Goal: Task Accomplishment & Management: Use online tool/utility

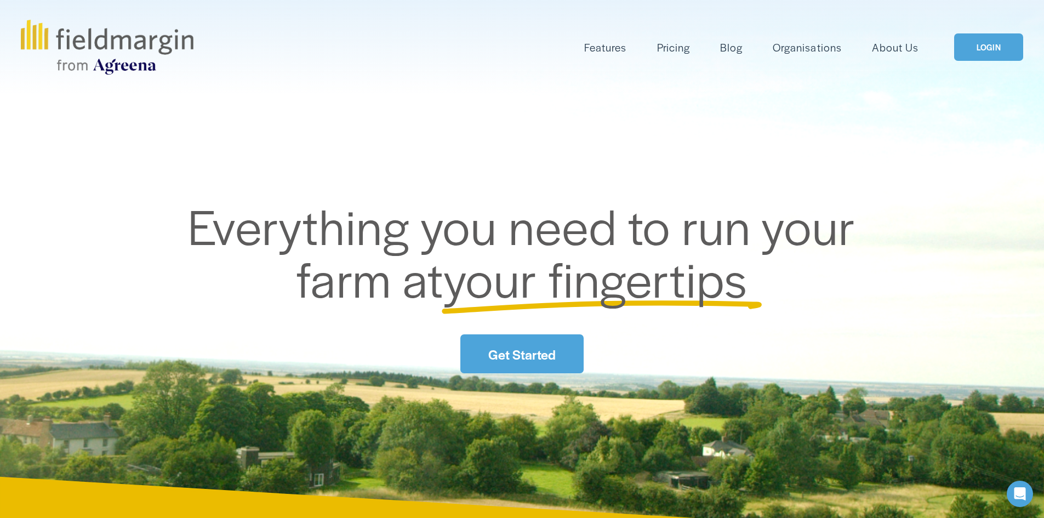
click at [994, 43] on link "LOGIN" at bounding box center [988, 47] width 69 height 28
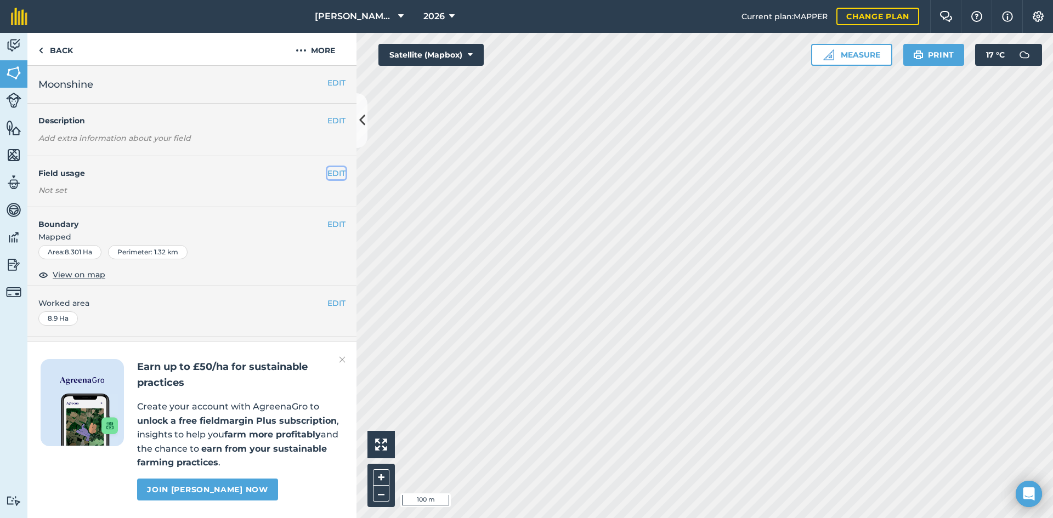
click at [339, 174] on button "EDIT" at bounding box center [336, 173] width 18 height 12
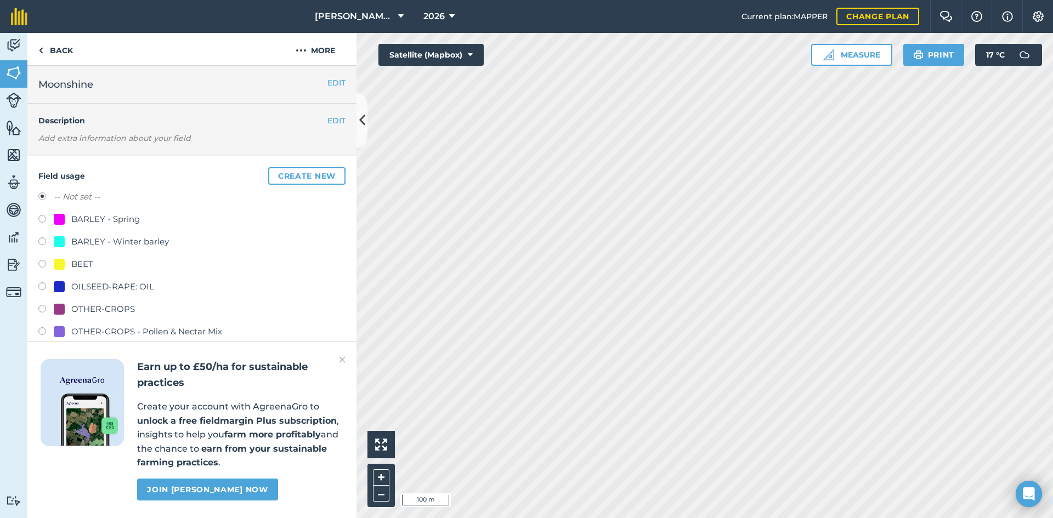
click at [75, 239] on div "BARLEY - Winter barley" at bounding box center [120, 241] width 98 height 13
radio input "true"
radio input "false"
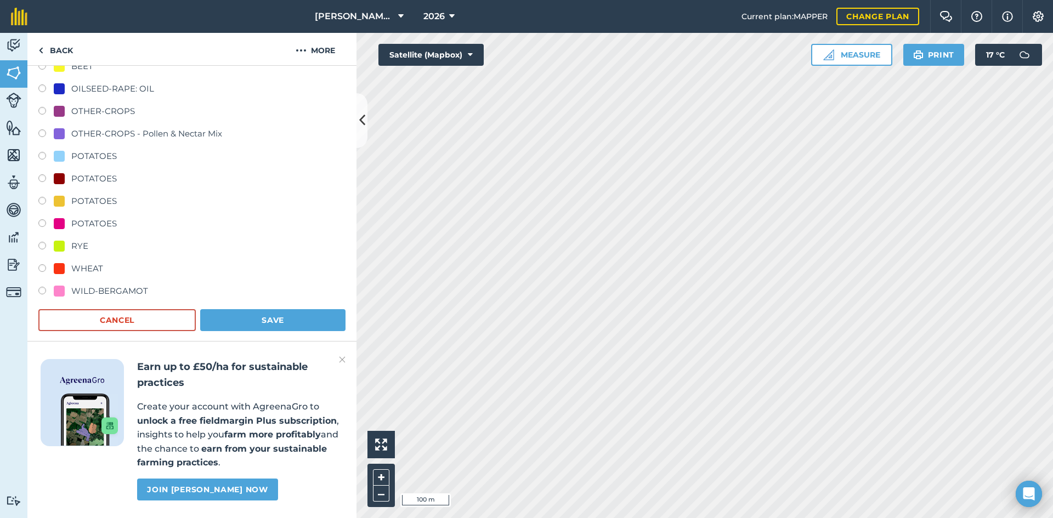
scroll to position [219, 0]
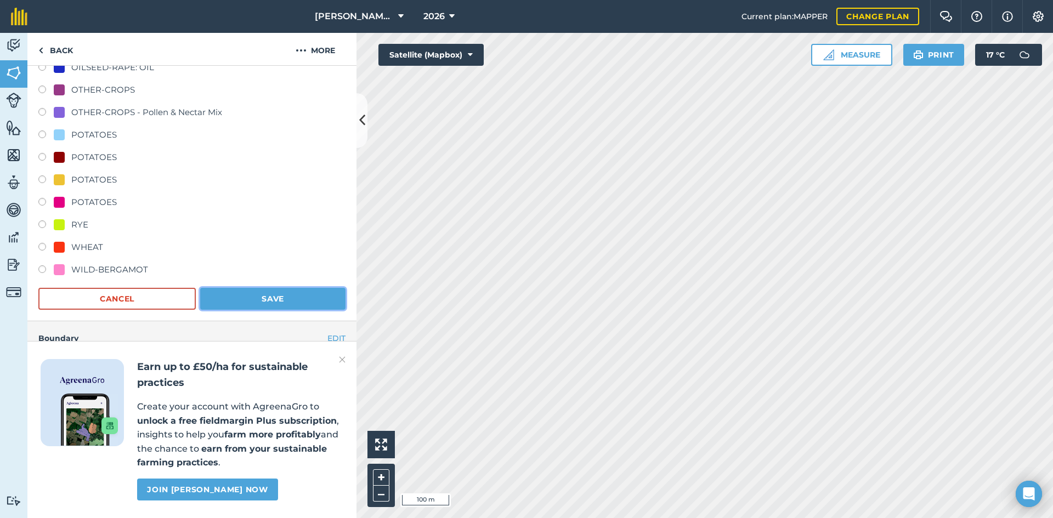
click at [240, 297] on button "Save" at bounding box center [272, 299] width 145 height 22
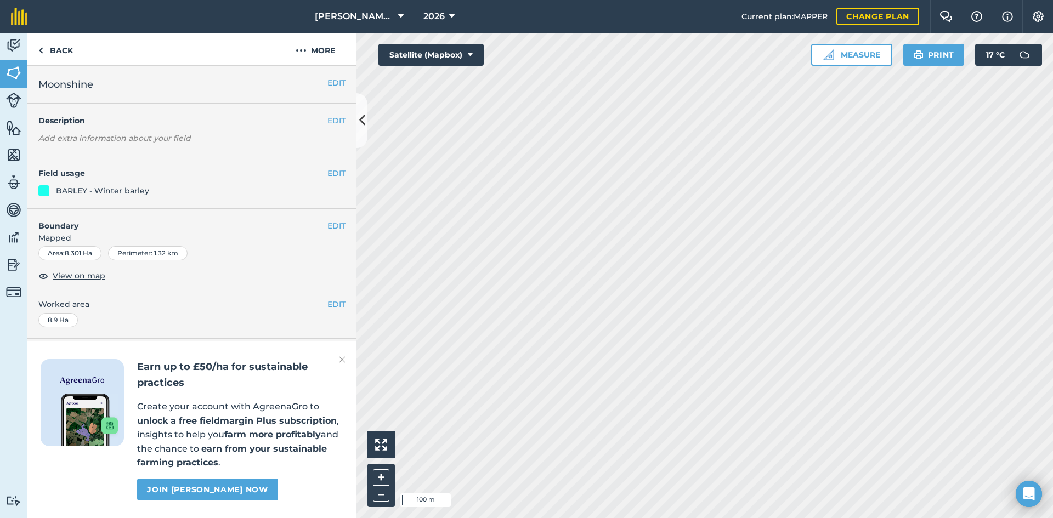
scroll to position [0, 0]
click at [331, 176] on button "EDIT" at bounding box center [336, 173] width 18 height 12
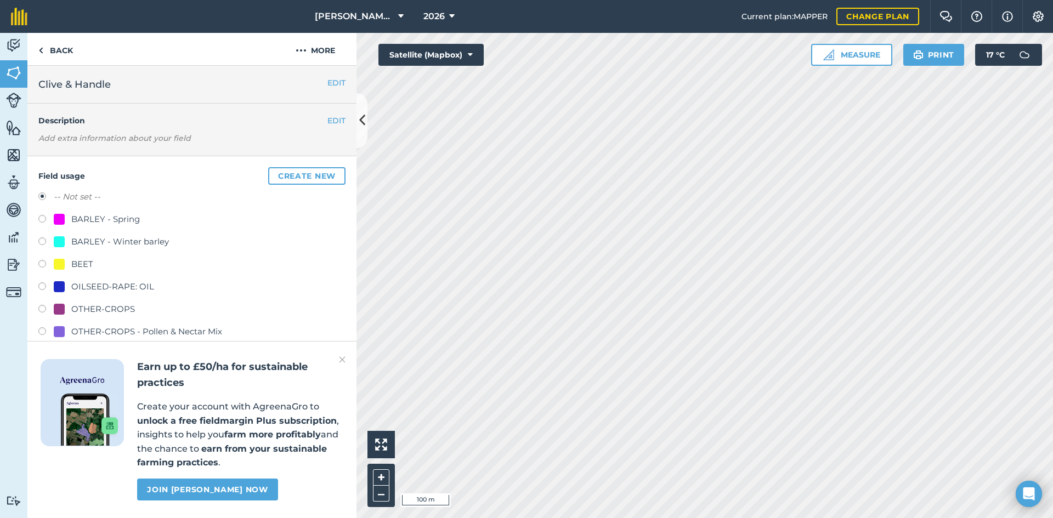
scroll to position [55, 0]
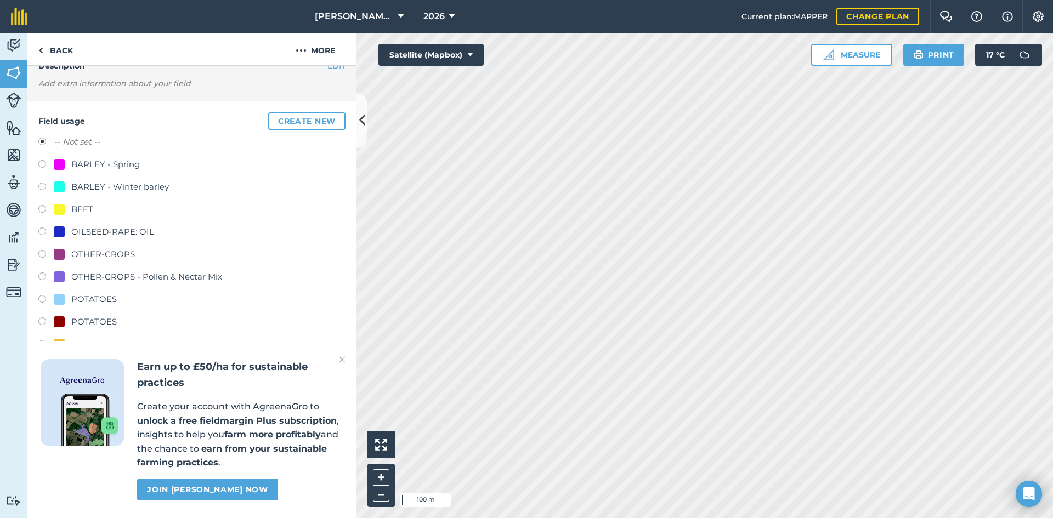
click at [105, 226] on div "OILSEED-RAPE: OIL" at bounding box center [112, 231] width 83 height 13
radio input "true"
radio input "false"
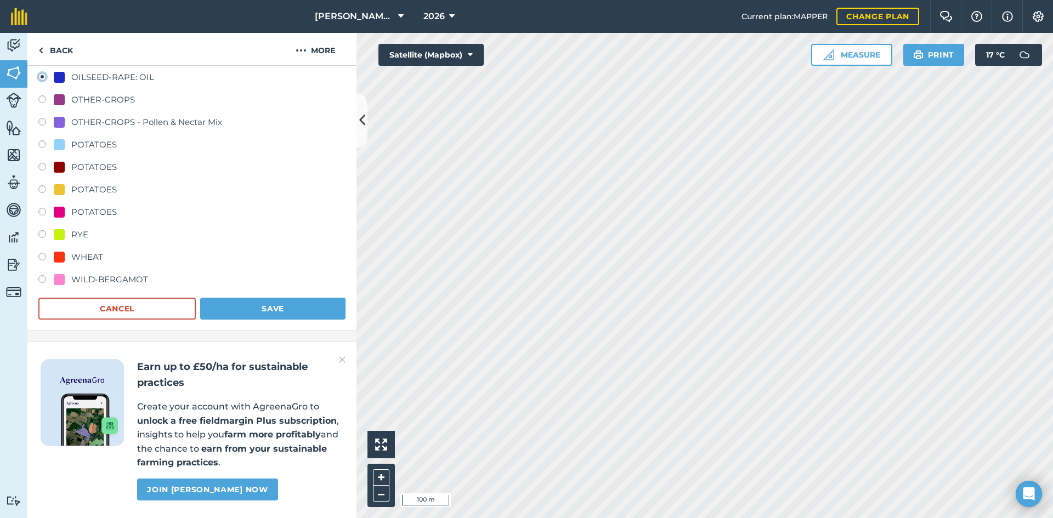
scroll to position [219, 0]
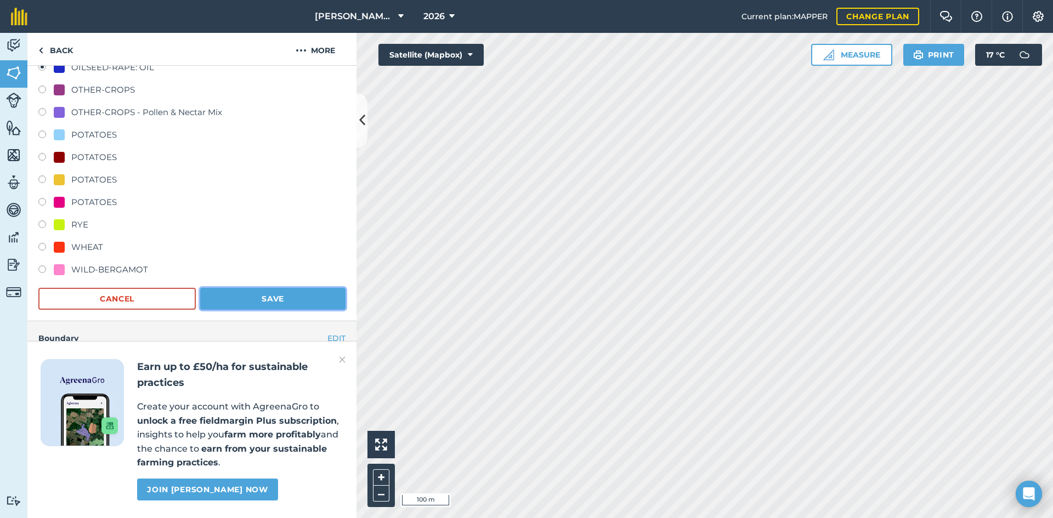
click at [238, 300] on button "Save" at bounding box center [272, 299] width 145 height 22
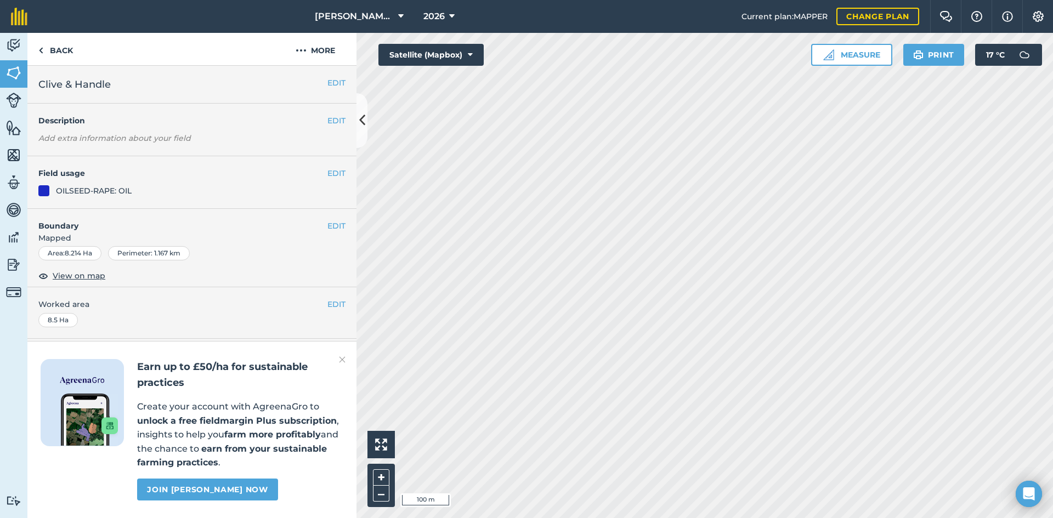
scroll to position [0, 0]
click at [449, 20] on icon at bounding box center [451, 16] width 5 height 13
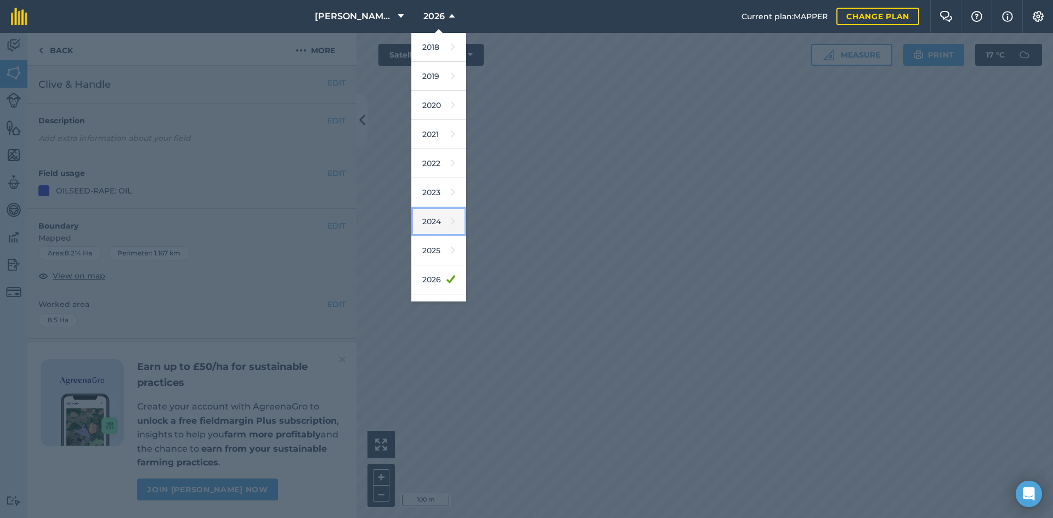
click at [427, 220] on link "2024" at bounding box center [438, 221] width 55 height 29
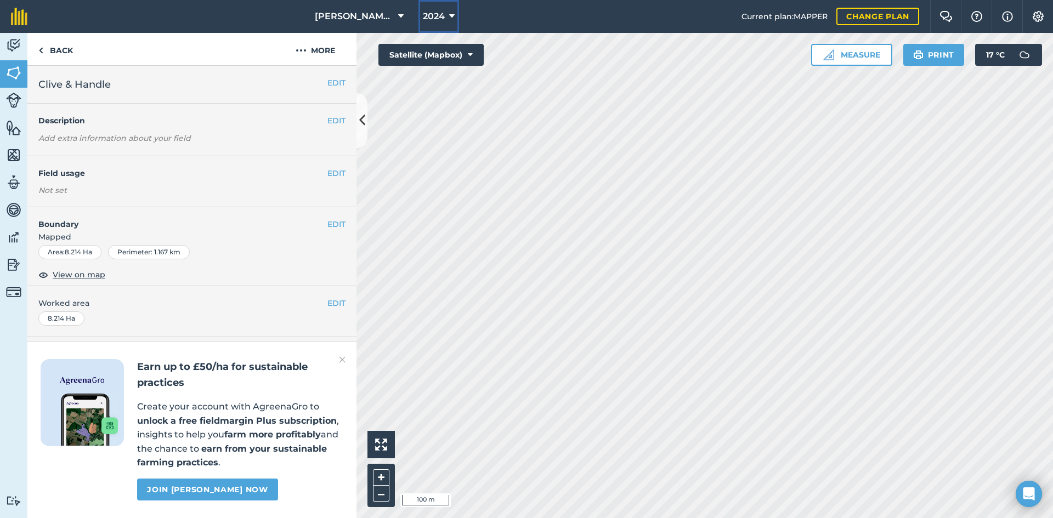
click at [441, 9] on button "2024" at bounding box center [438, 16] width 41 height 33
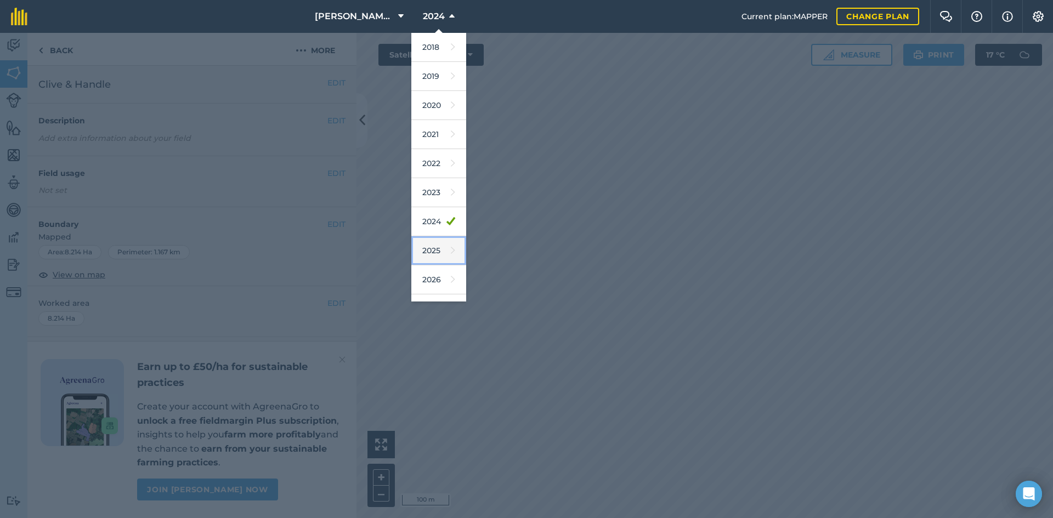
click at [426, 253] on link "2025" at bounding box center [438, 250] width 55 height 29
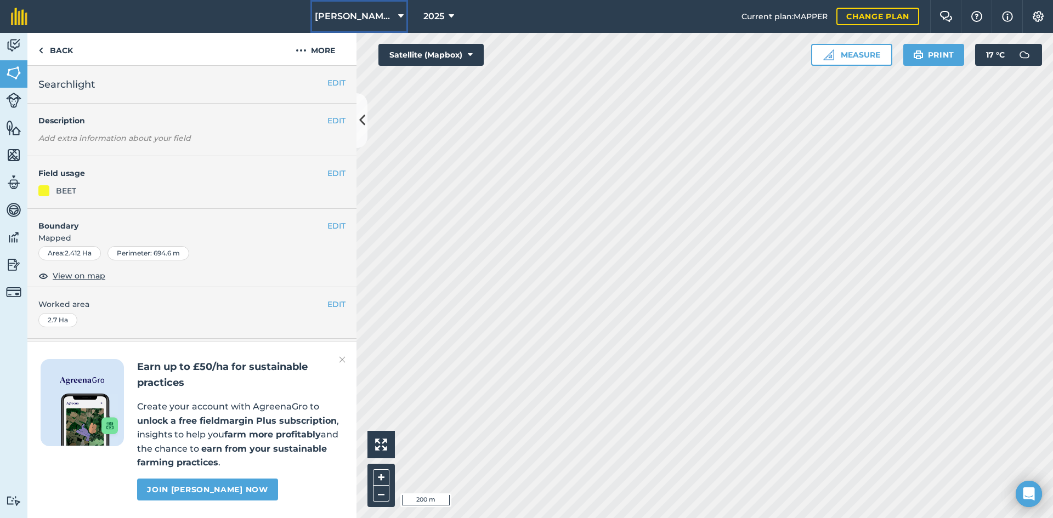
click at [396, 17] on button "[PERSON_NAME] Agriculture" at bounding box center [359, 16] width 98 height 33
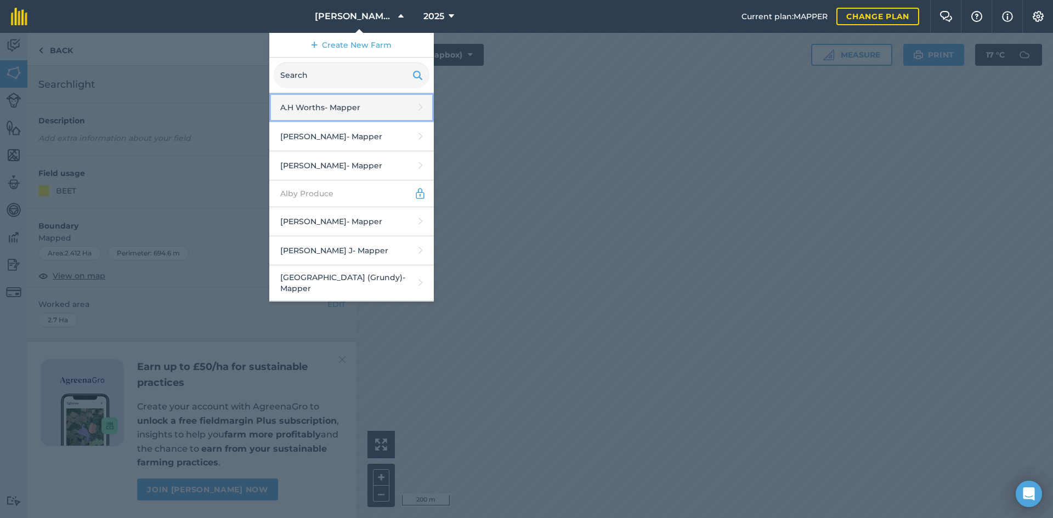
click at [359, 106] on link "A.H Worths - Mapper" at bounding box center [351, 107] width 164 height 29
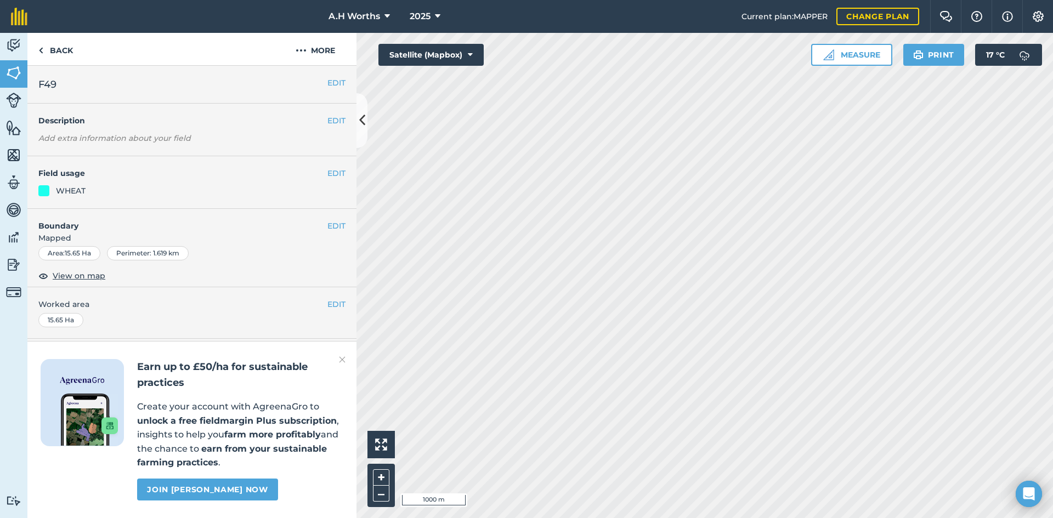
click at [342, 355] on img at bounding box center [342, 359] width 7 height 13
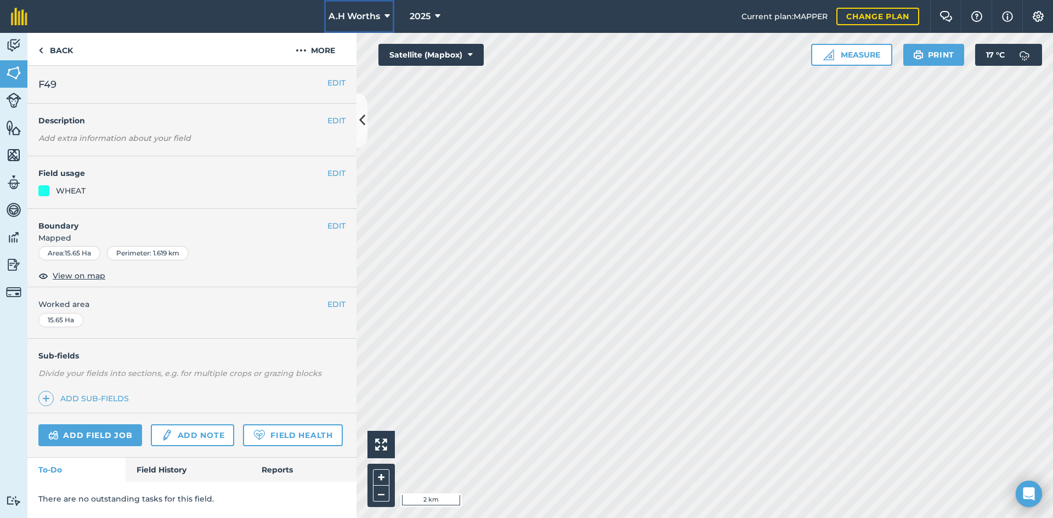
click at [359, 20] on span "A.H Worths" at bounding box center [354, 16] width 52 height 13
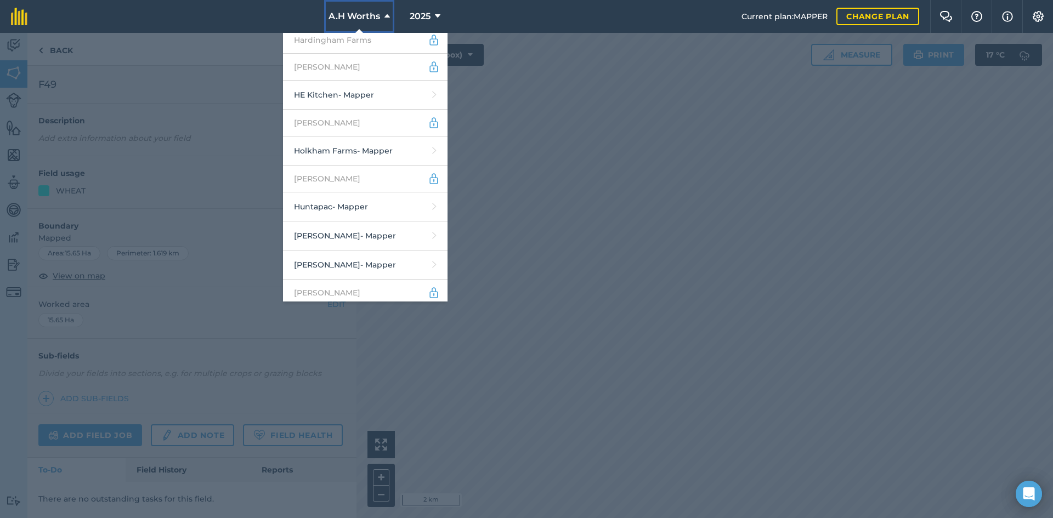
scroll to position [1096, 0]
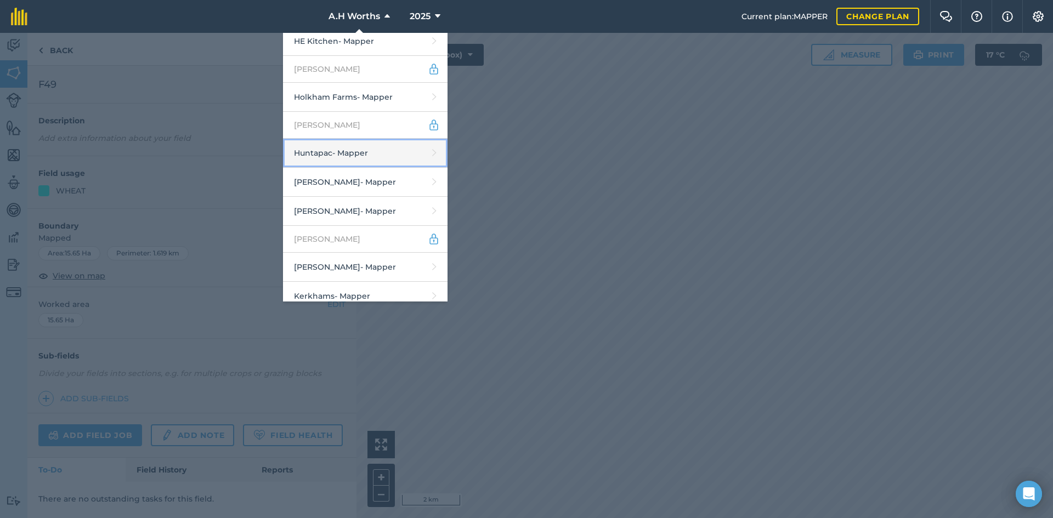
click at [383, 139] on link "Huntapac - Mapper" at bounding box center [365, 153] width 164 height 29
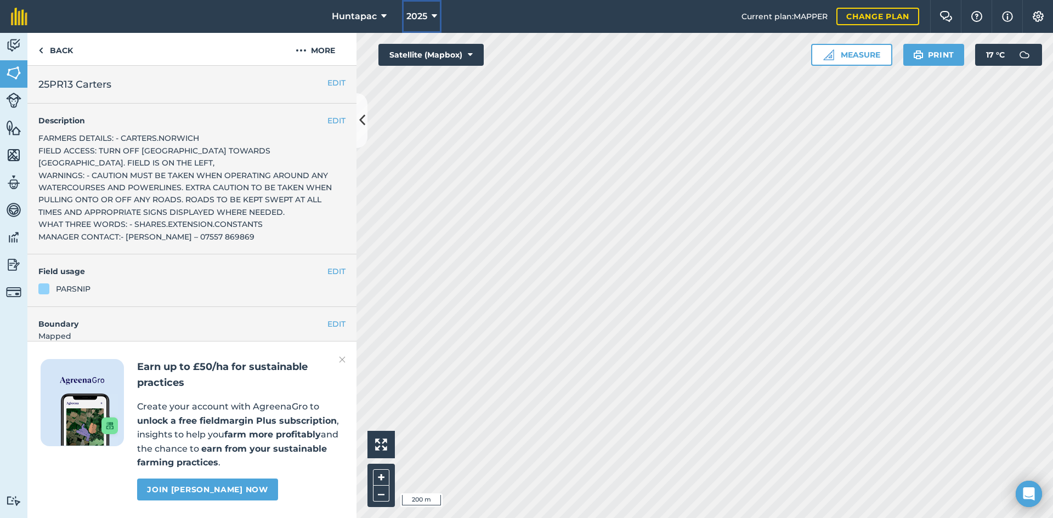
click at [408, 14] on span "2025" at bounding box center [416, 16] width 21 height 13
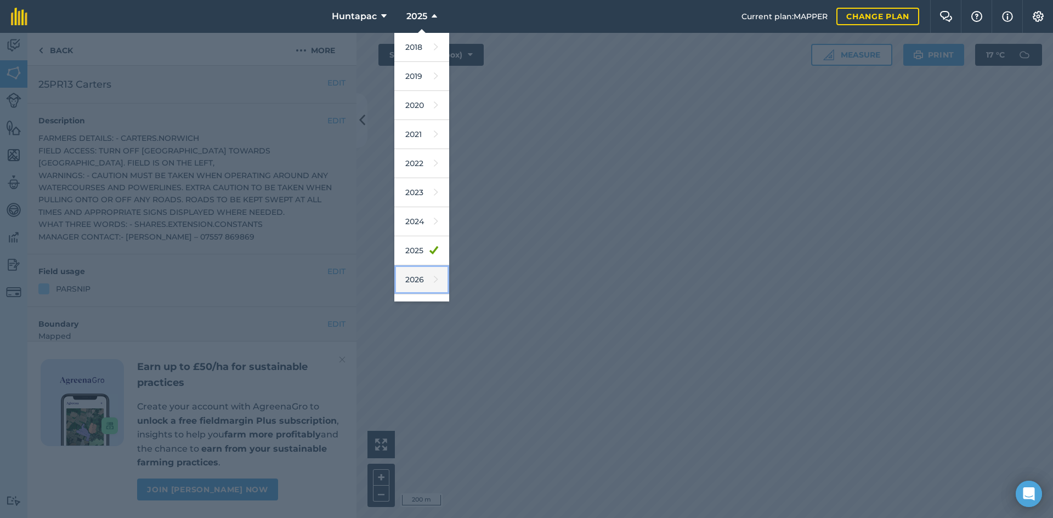
click at [415, 283] on link "2026" at bounding box center [421, 279] width 55 height 29
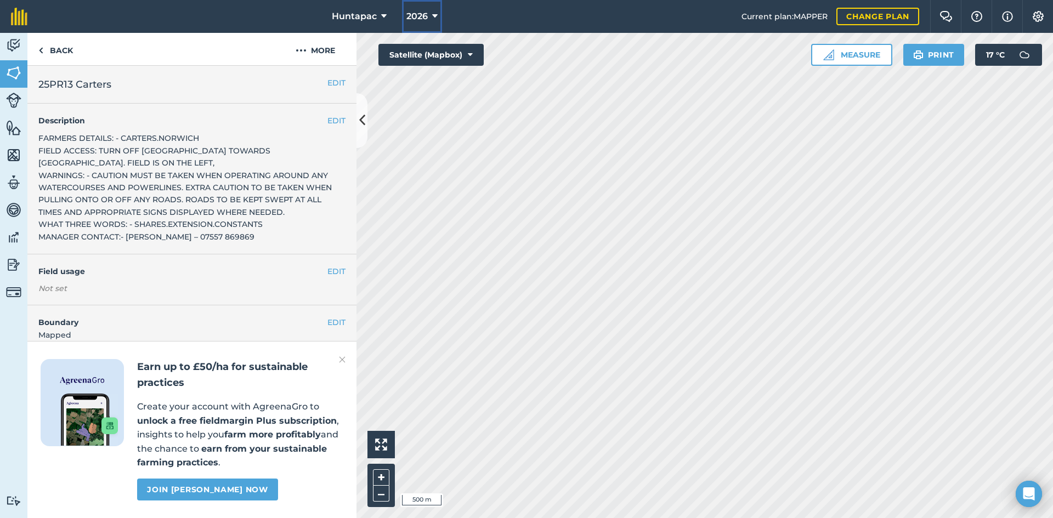
click at [416, 12] on span "2026" at bounding box center [416, 16] width 21 height 13
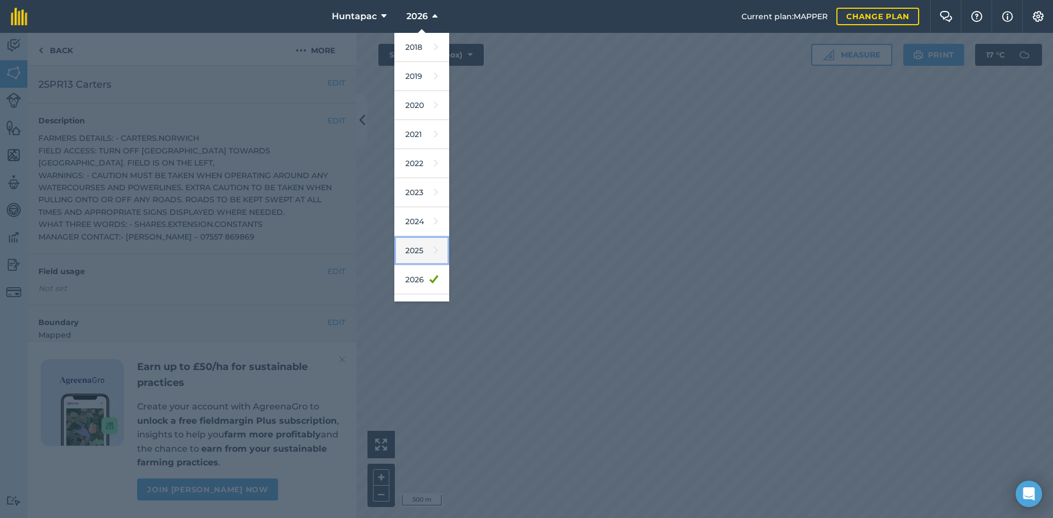
click at [423, 238] on link "2025" at bounding box center [421, 250] width 55 height 29
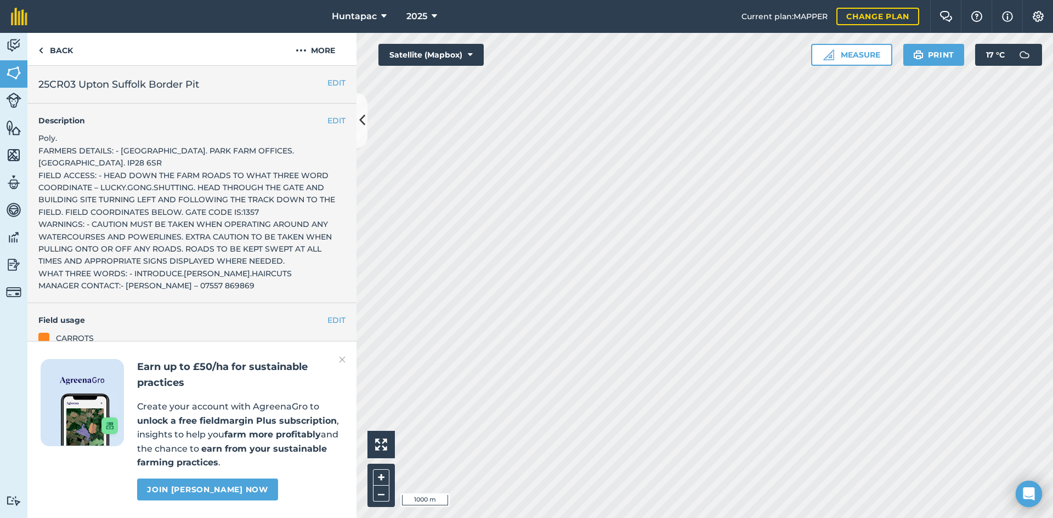
click at [338, 362] on h2 "Earn up to £50/ha for sustainable practices" at bounding box center [240, 375] width 206 height 32
click at [342, 362] on img at bounding box center [342, 359] width 7 height 13
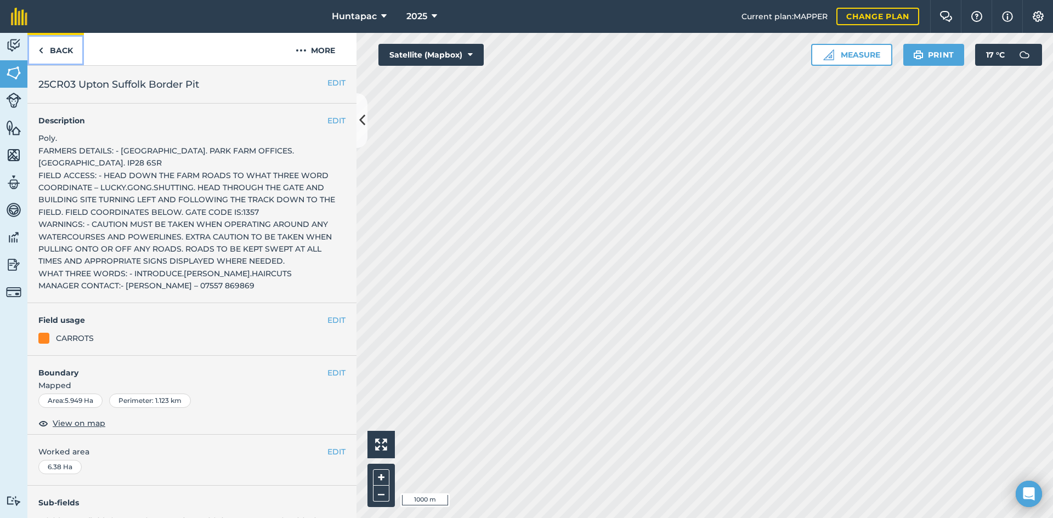
click at [47, 56] on link "Back" at bounding box center [55, 49] width 56 height 32
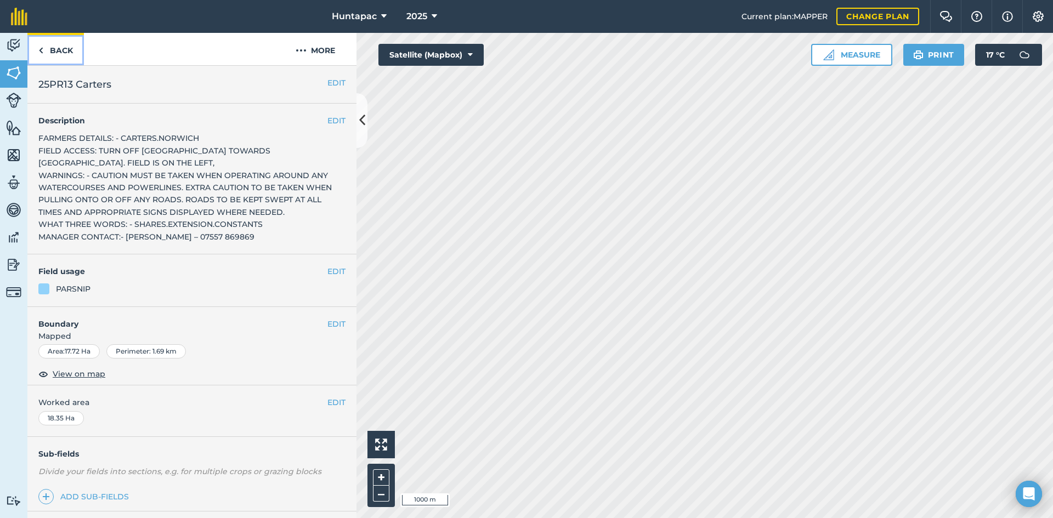
click at [47, 57] on link "Back" at bounding box center [55, 49] width 56 height 32
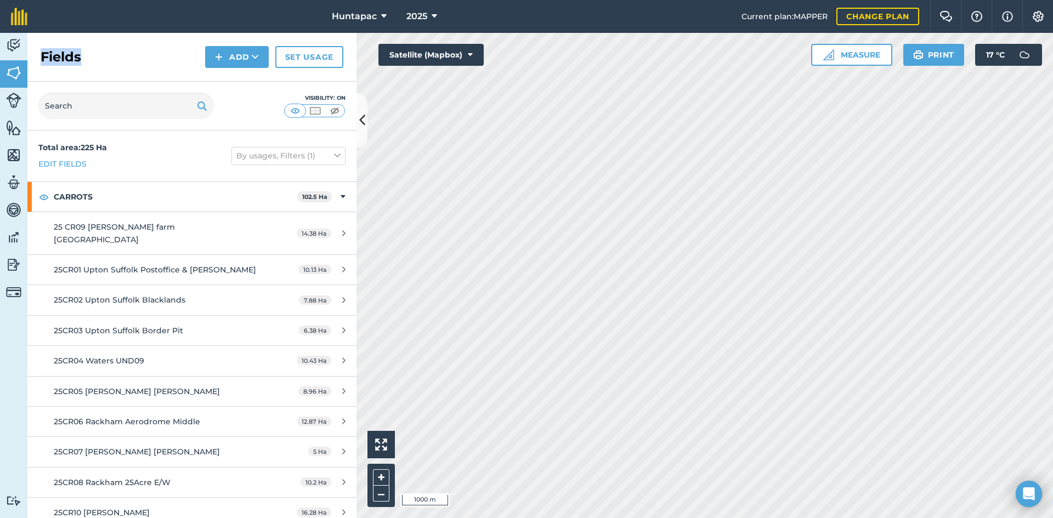
click at [47, 57] on h2 "Fields" at bounding box center [61, 57] width 41 height 18
click at [422, 21] on span "2025" at bounding box center [416, 16] width 21 height 13
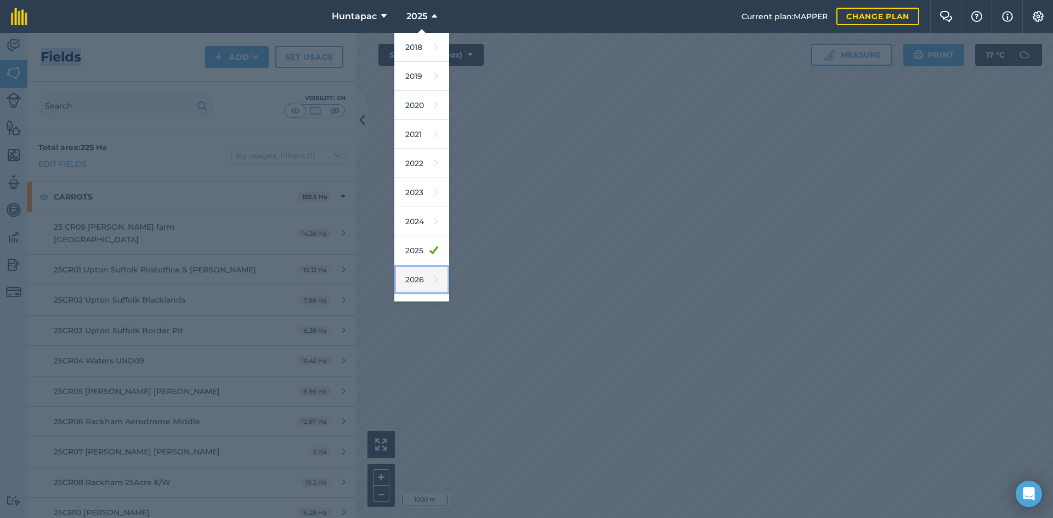
click at [410, 268] on link "2026" at bounding box center [421, 279] width 55 height 29
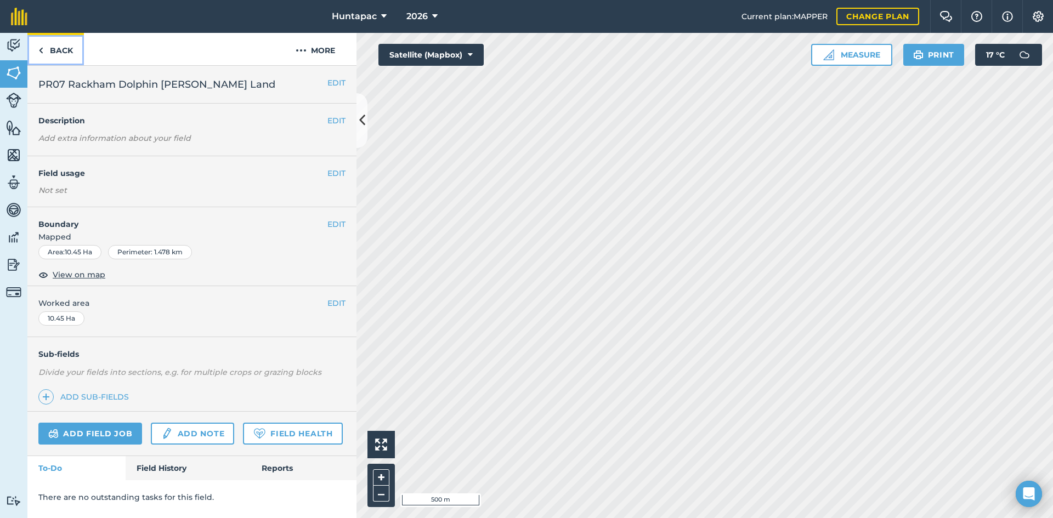
click at [75, 50] on link "Back" at bounding box center [55, 49] width 56 height 32
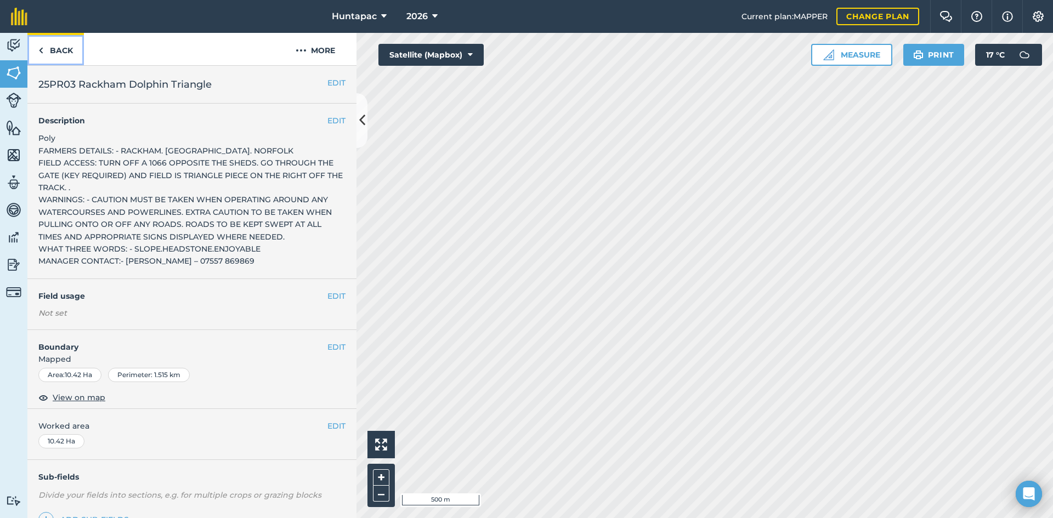
click at [75, 50] on link "Back" at bounding box center [55, 49] width 56 height 32
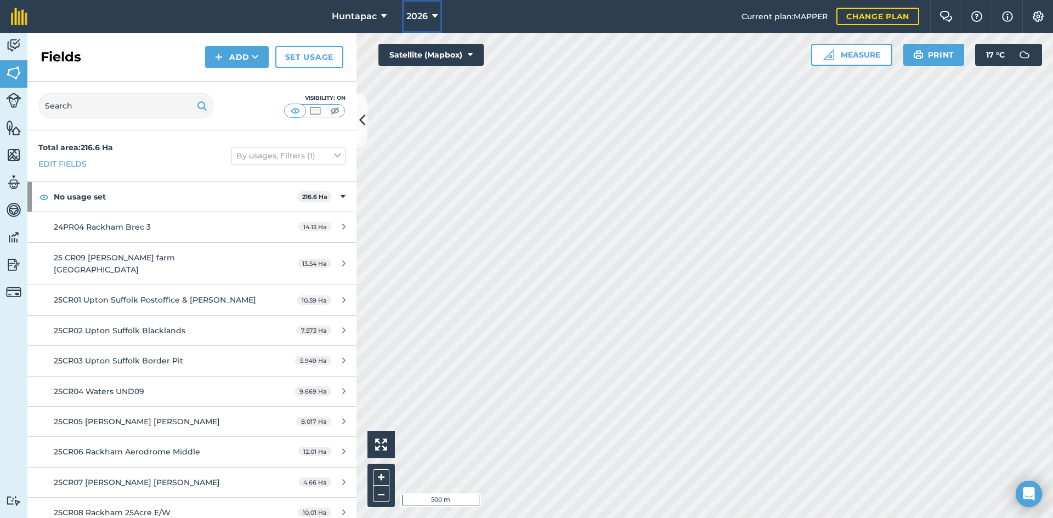
click at [427, 13] on button "2026" at bounding box center [422, 16] width 40 height 33
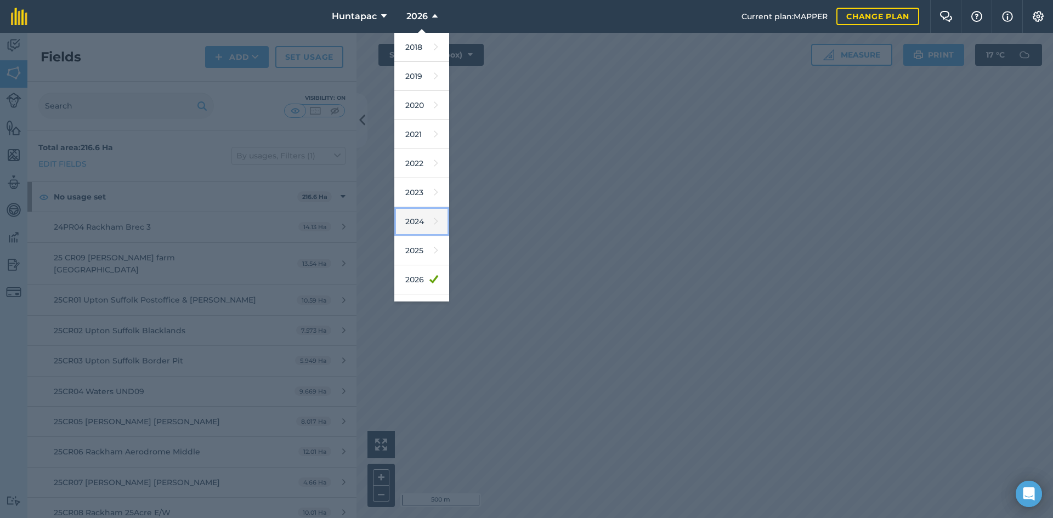
click at [412, 225] on link "2024" at bounding box center [421, 221] width 55 height 29
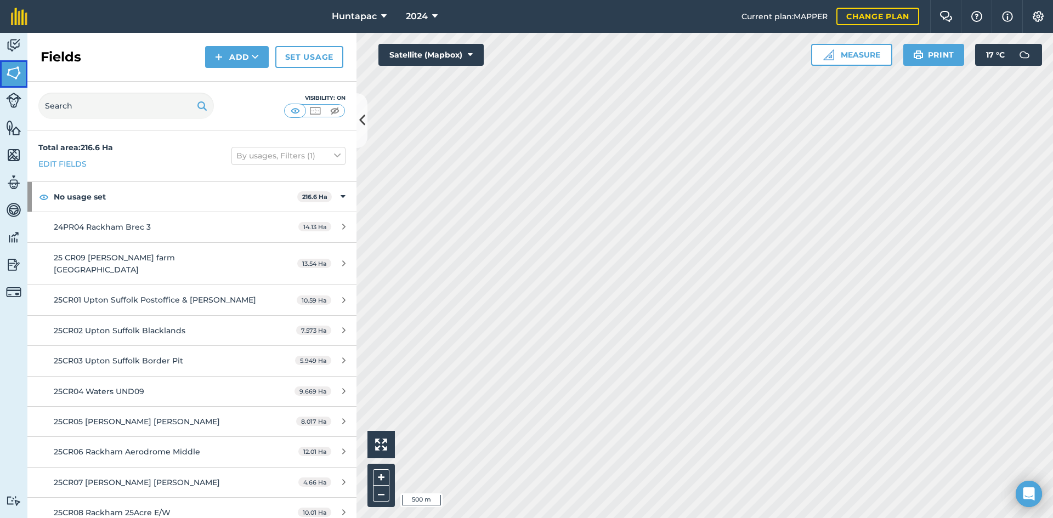
click at [15, 69] on img at bounding box center [13, 73] width 15 height 16
click at [360, 116] on icon at bounding box center [362, 120] width 6 height 19
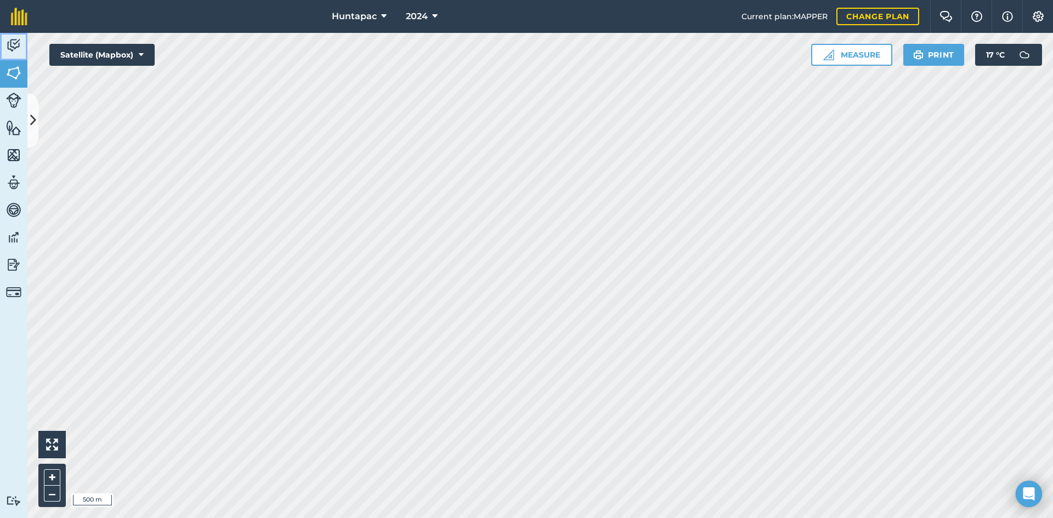
click at [15, 36] on link "Activity" at bounding box center [13, 46] width 27 height 27
click at [133, 52] on button "Satellite (Mapbox)" at bounding box center [101, 55] width 105 height 22
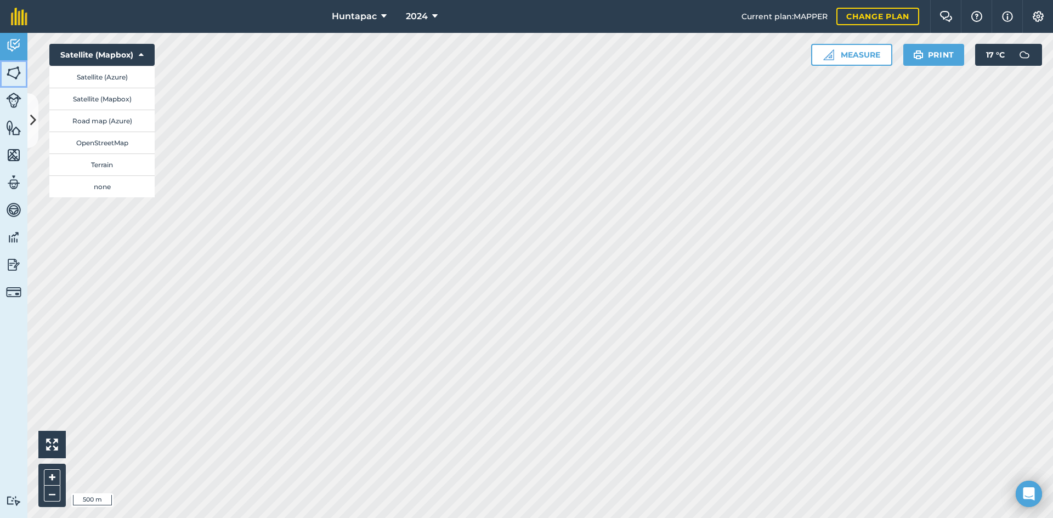
click at [0, 61] on link "Fields" at bounding box center [13, 73] width 27 height 27
click at [5, 67] on link "Fields" at bounding box center [13, 73] width 27 height 27
drag, startPoint x: 126, startPoint y: 47, endPoint x: 114, endPoint y: 51, distance: 12.8
click at [126, 47] on button "Satellite (Mapbox)" at bounding box center [101, 55] width 105 height 22
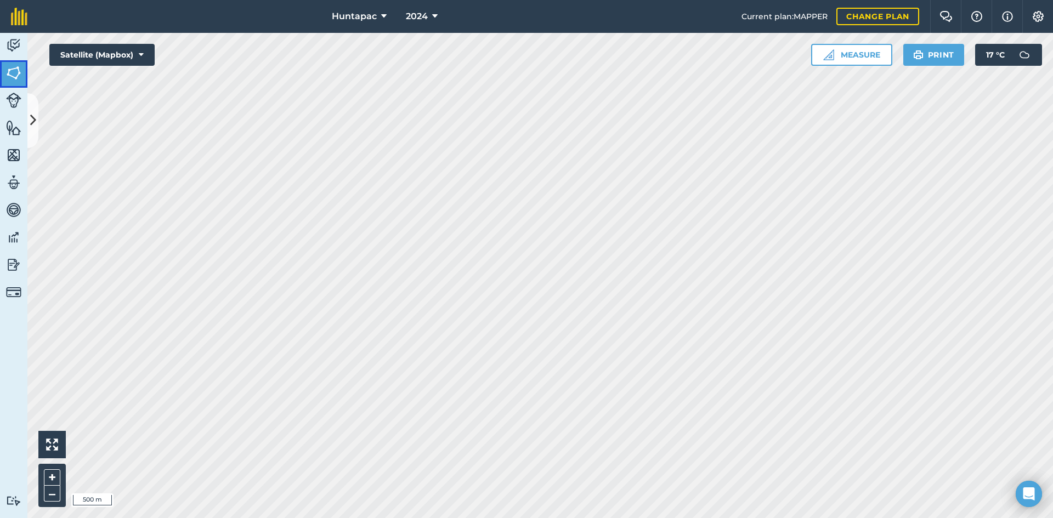
click at [15, 78] on img at bounding box center [13, 73] width 15 height 16
click at [30, 122] on icon at bounding box center [33, 120] width 6 height 19
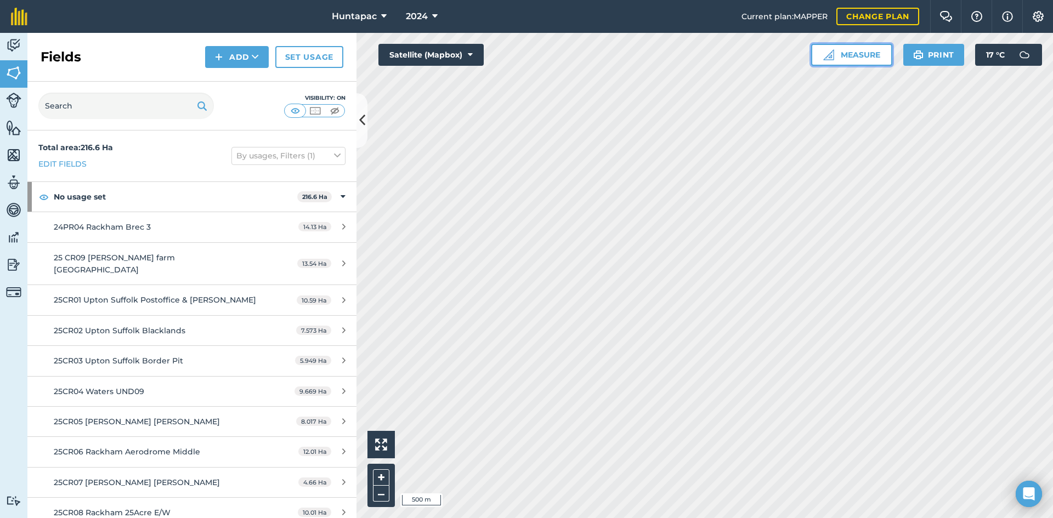
click at [840, 49] on button "Measure" at bounding box center [851, 55] width 81 height 22
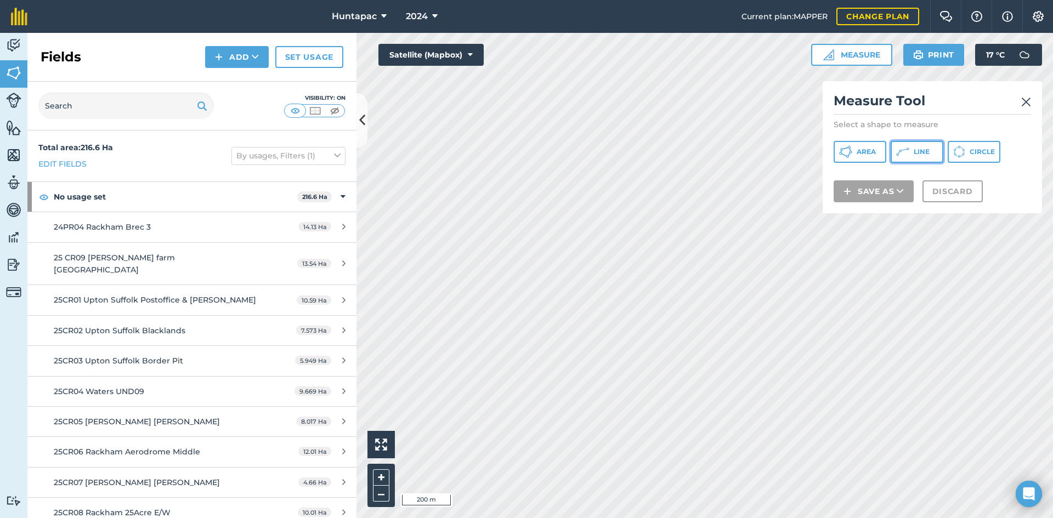
click at [904, 151] on icon at bounding box center [902, 151] width 13 height 13
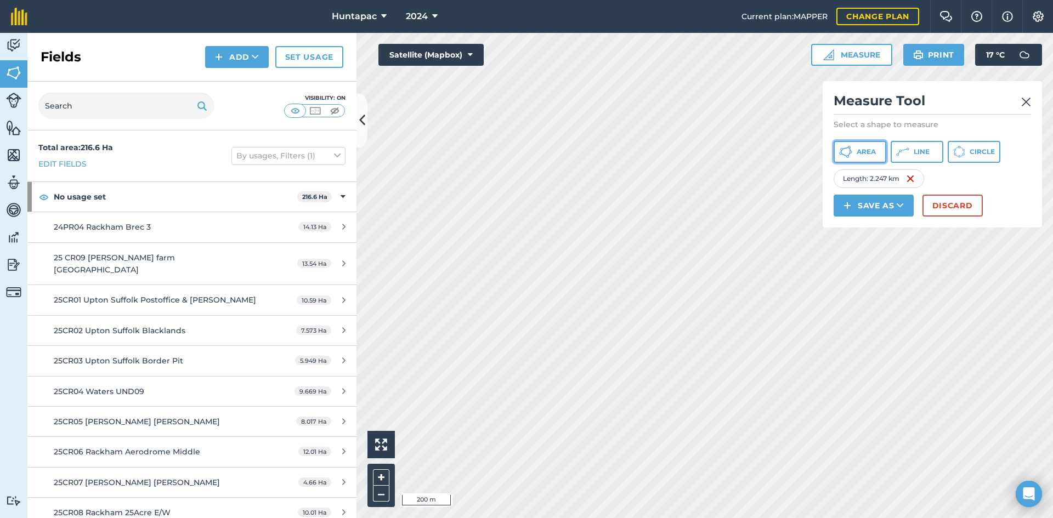
click at [874, 160] on button "Area" at bounding box center [859, 152] width 53 height 22
click at [855, 152] on button "Area" at bounding box center [859, 152] width 53 height 22
click at [886, 211] on button "Save as" at bounding box center [873, 206] width 80 height 22
click at [970, 186] on div "Length : 2.247 km" at bounding box center [931, 178] width 197 height 19
click at [958, 208] on button "Discard" at bounding box center [952, 206] width 60 height 22
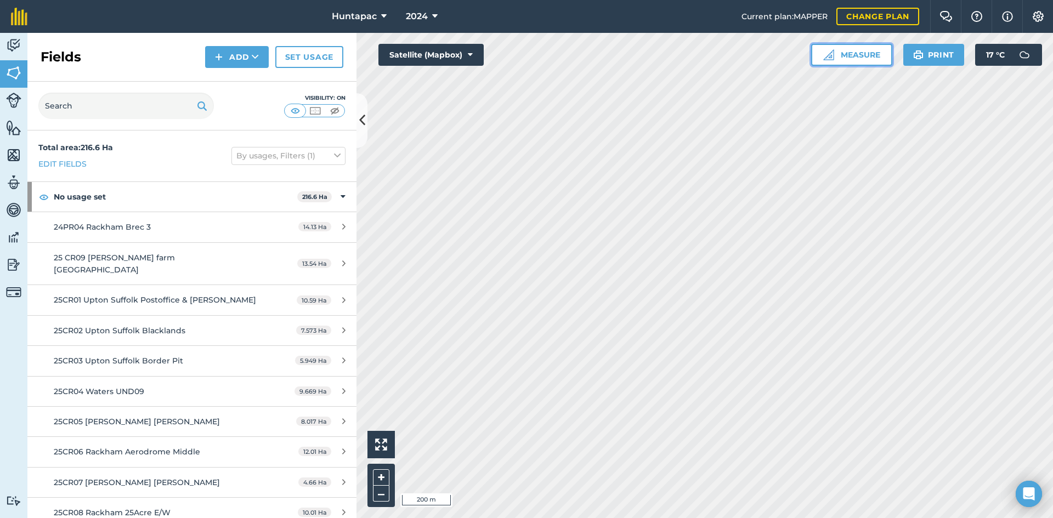
click at [823, 58] on img at bounding box center [828, 54] width 11 height 11
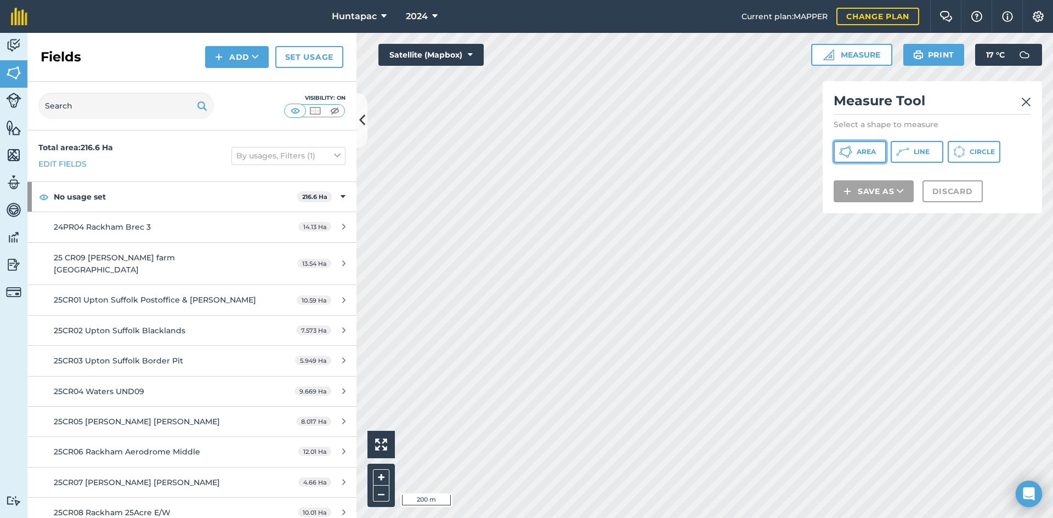
click at [856, 153] on span "Area" at bounding box center [865, 151] width 19 height 9
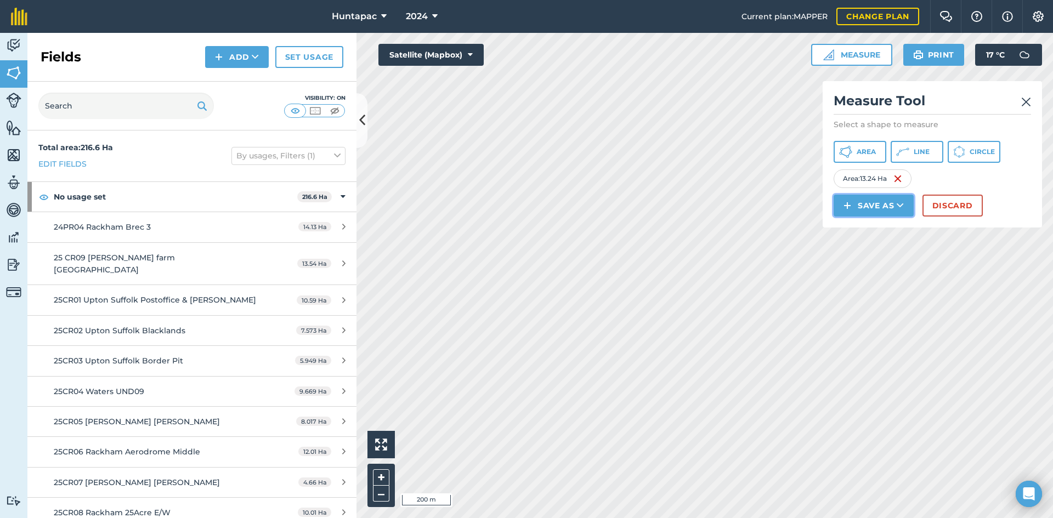
click at [884, 206] on button "Save as" at bounding box center [873, 206] width 80 height 22
click at [870, 230] on link "Field" at bounding box center [873, 230] width 77 height 24
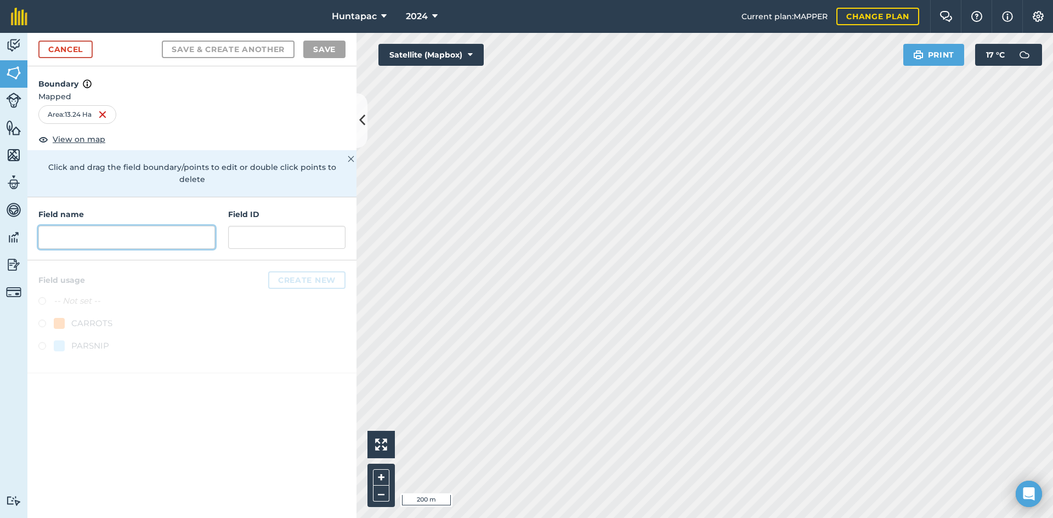
click at [134, 226] on input "text" at bounding box center [126, 237] width 177 height 23
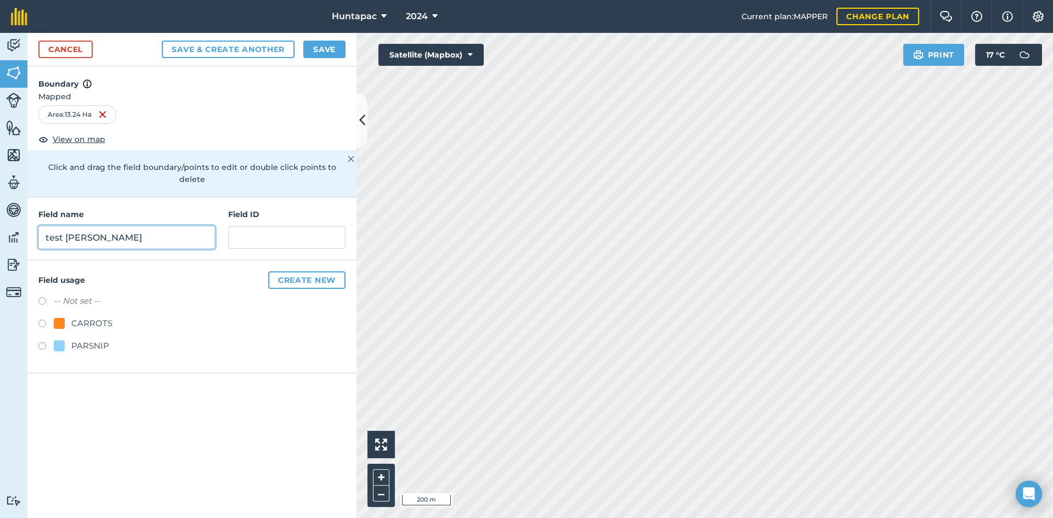
type input "test [PERSON_NAME]"
click at [277, 226] on input "text" at bounding box center [286, 237] width 117 height 23
click at [43, 342] on label at bounding box center [45, 347] width 15 height 11
radio input "true"
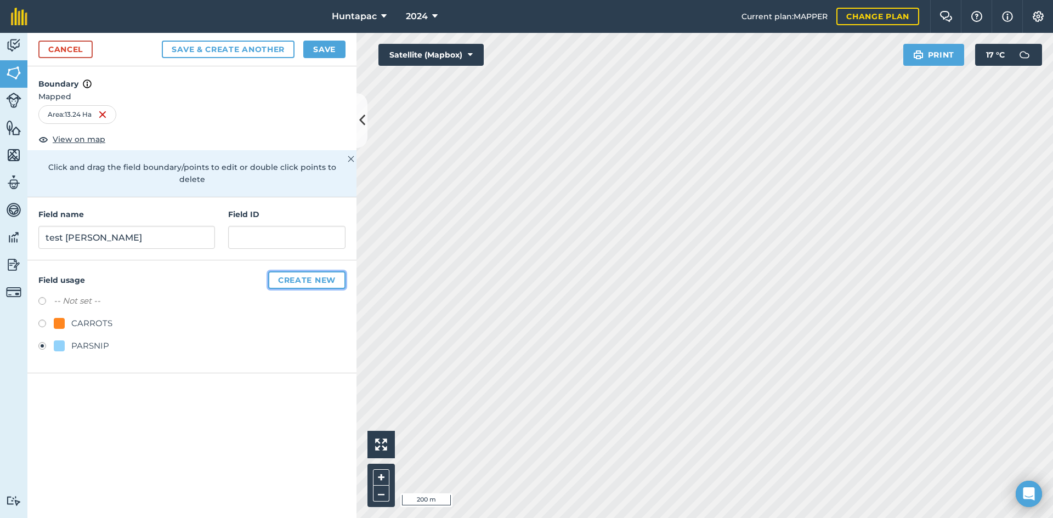
click at [272, 271] on button "Create new" at bounding box center [306, 280] width 77 height 18
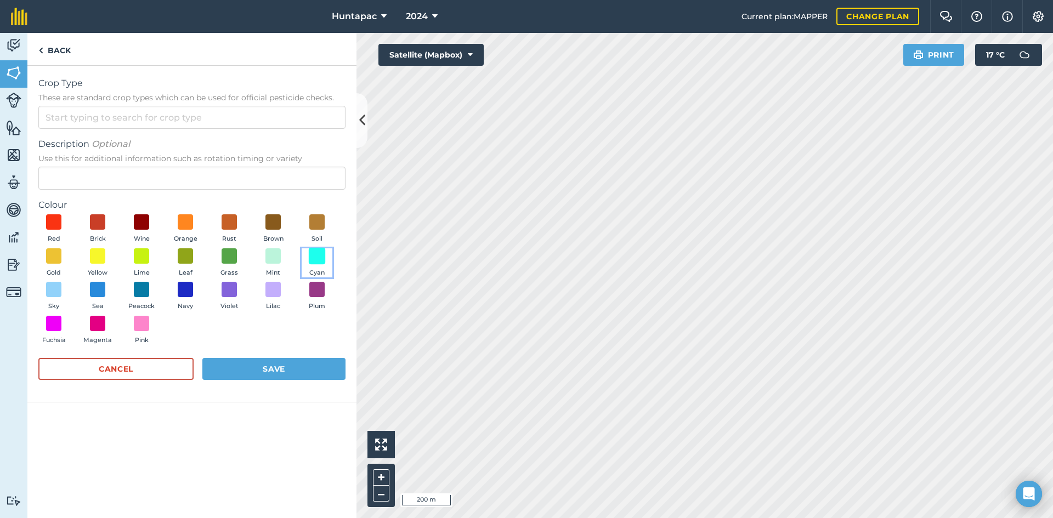
click at [319, 253] on span at bounding box center [317, 255] width 17 height 17
click at [281, 371] on button "Save" at bounding box center [273, 369] width 143 height 22
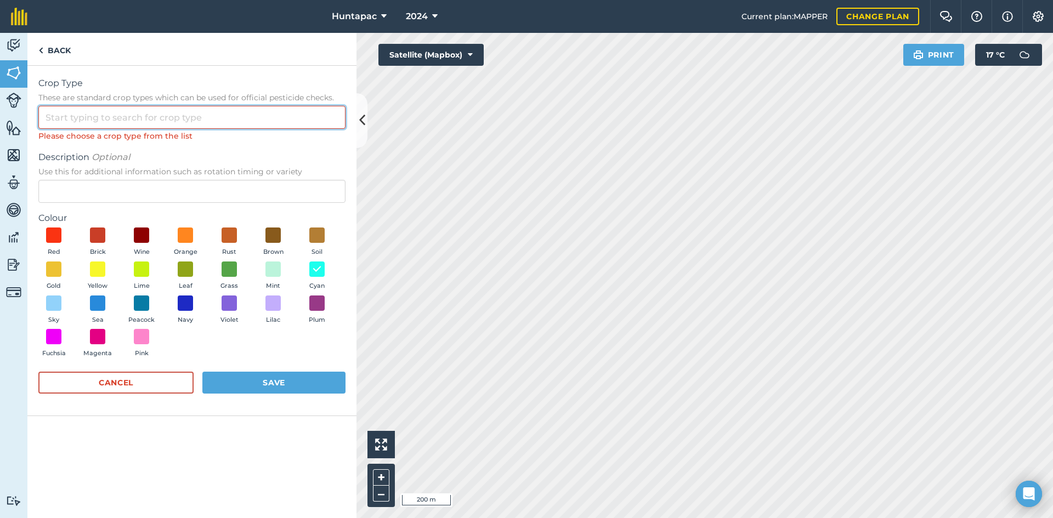
click at [271, 118] on input "Crop Type These are standard crop types which can be used for official pesticid…" at bounding box center [191, 117] width 307 height 23
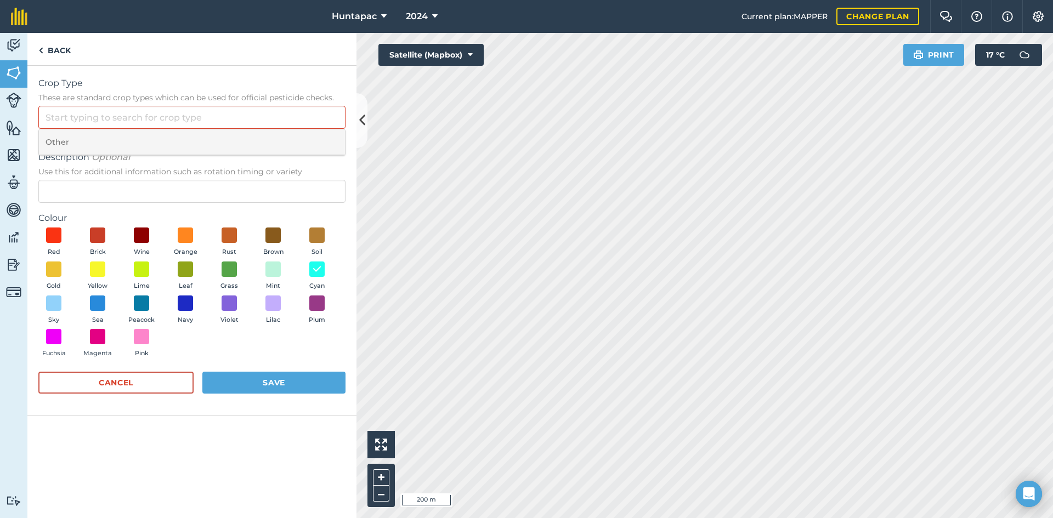
click at [232, 146] on li "Other" at bounding box center [192, 142] width 306 height 26
type input "Other"
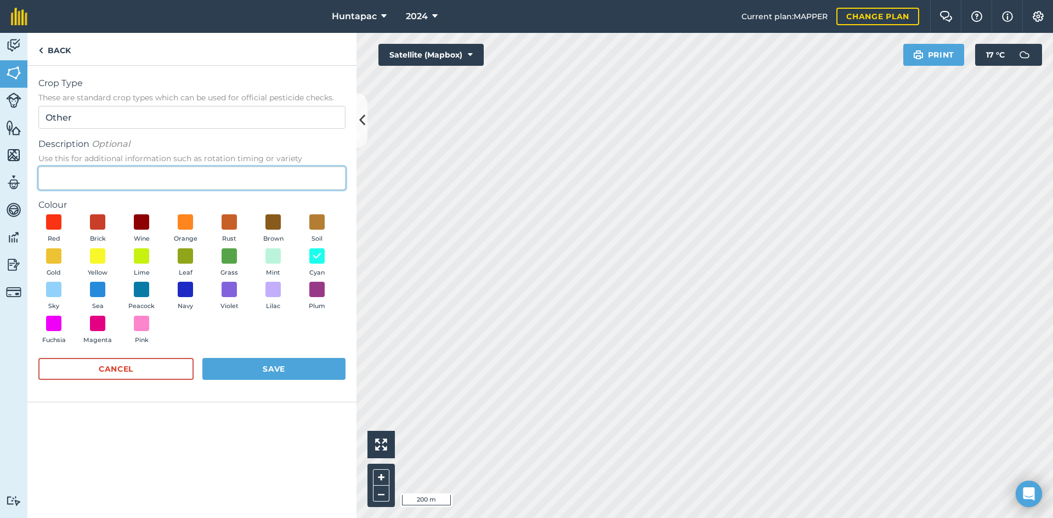
click at [222, 184] on input "Description Optional Use this for additional information such as rotation timin…" at bounding box center [191, 178] width 307 height 23
type input "Parsnips"
click at [293, 367] on button "Save" at bounding box center [273, 369] width 143 height 22
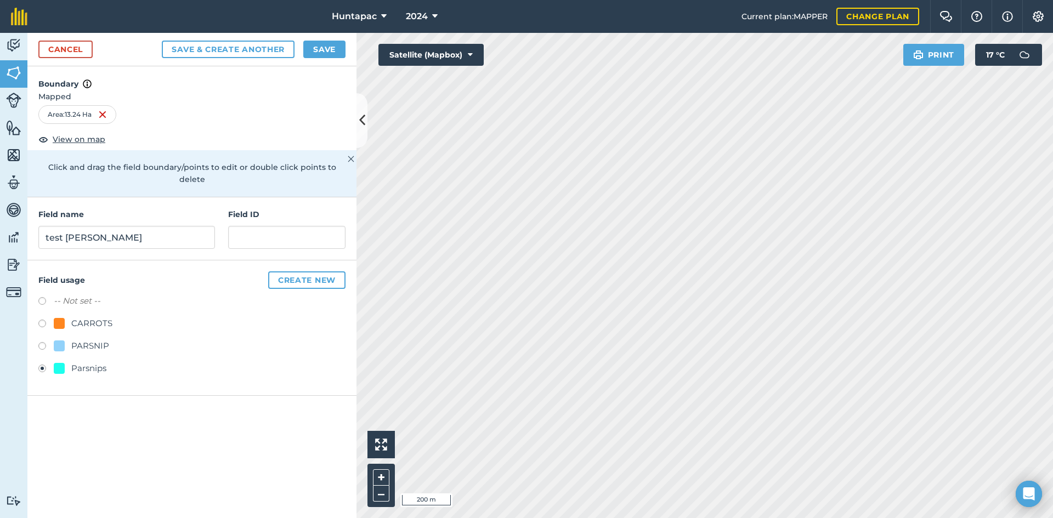
click at [67, 339] on div "PARSNIP" at bounding box center [81, 345] width 55 height 13
radio input "true"
click at [319, 49] on button "Save" at bounding box center [324, 50] width 42 height 18
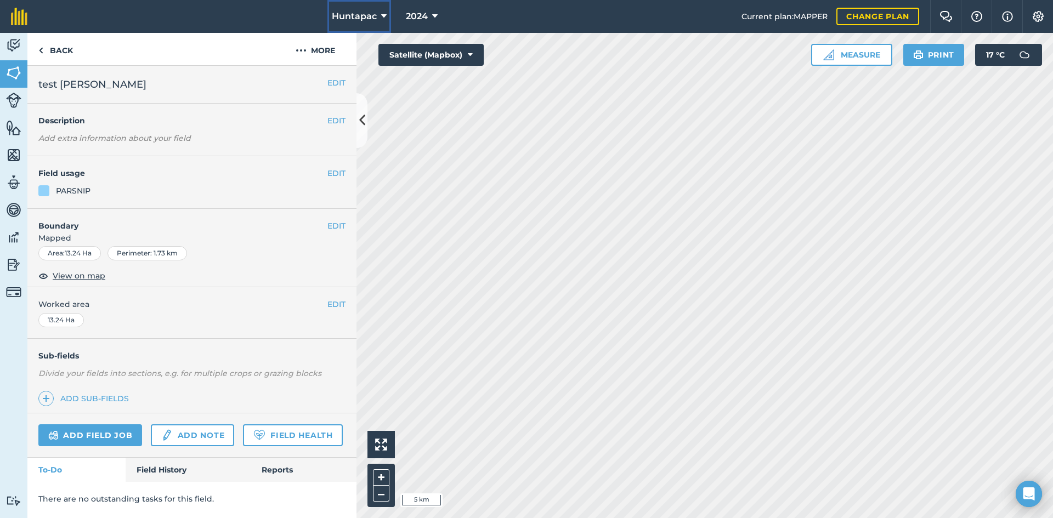
click at [333, 26] on button "Huntapac" at bounding box center [359, 16] width 64 height 33
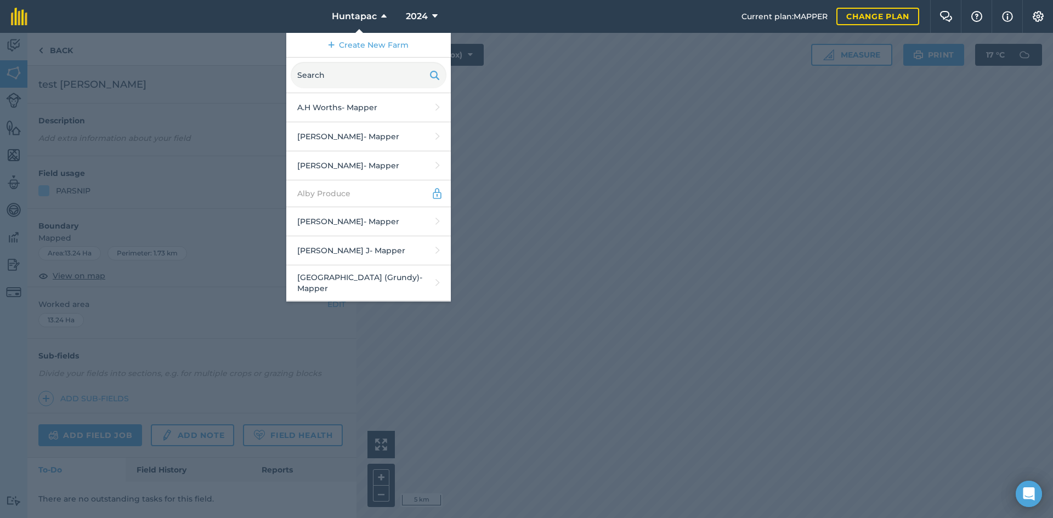
click at [715, 22] on nav "Huntapac Create New Farm A.H Worths - Mapper [PERSON_NAME][GEOGRAPHIC_DATA] - M…" at bounding box center [389, 16] width 703 height 33
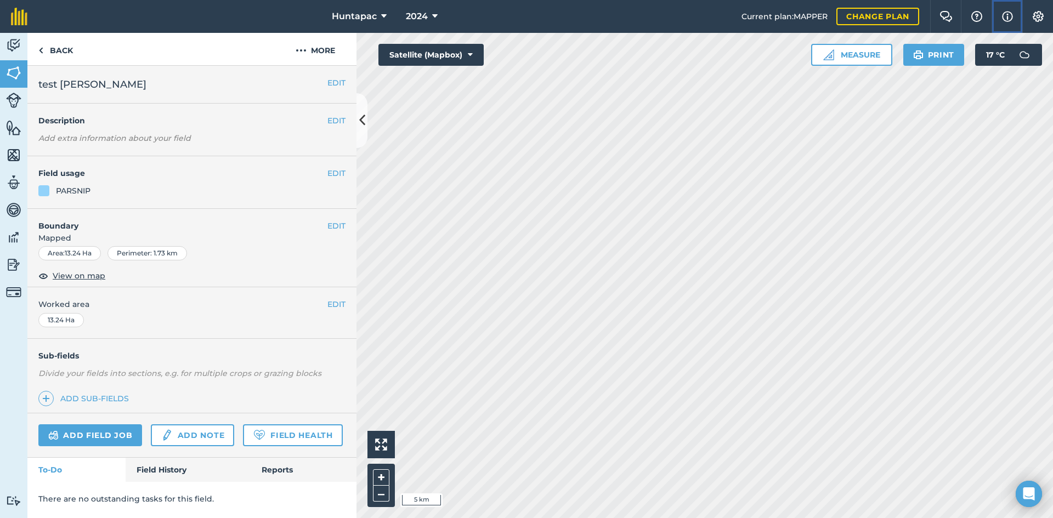
click at [1011, 11] on img at bounding box center [1007, 16] width 11 height 13
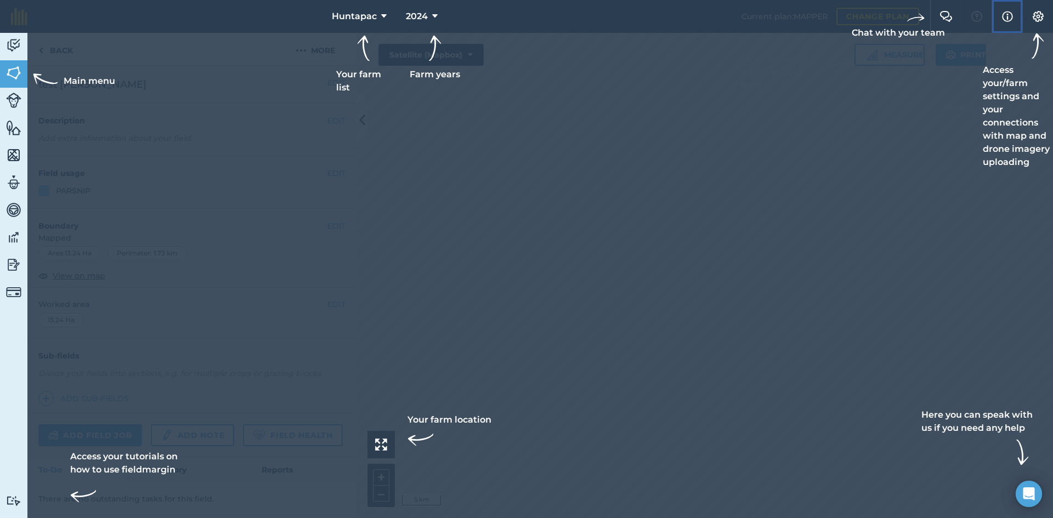
click at [1007, 26] on button "Info" at bounding box center [1006, 16] width 31 height 33
click at [1030, 14] on button "Settings" at bounding box center [1037, 16] width 31 height 33
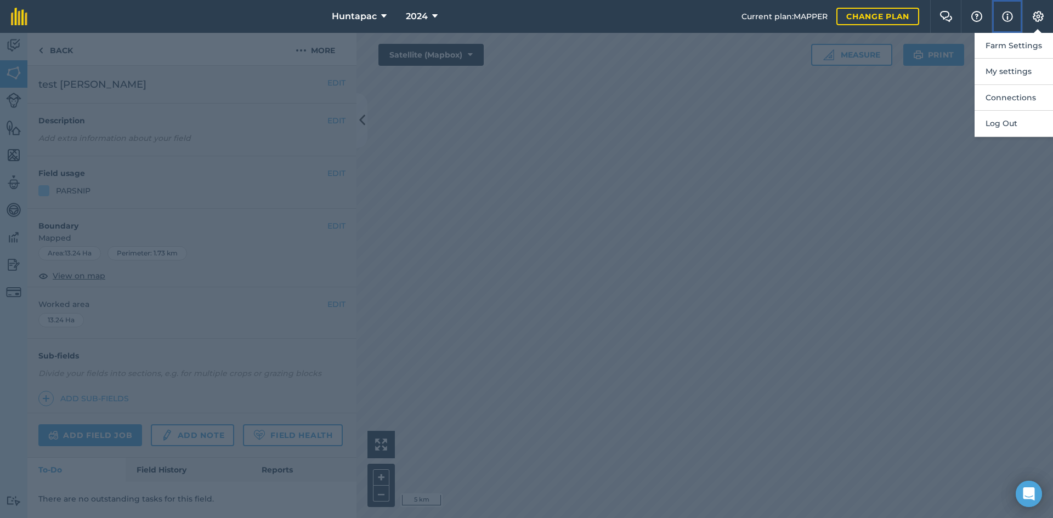
click at [1006, 16] on img at bounding box center [1007, 16] width 11 height 13
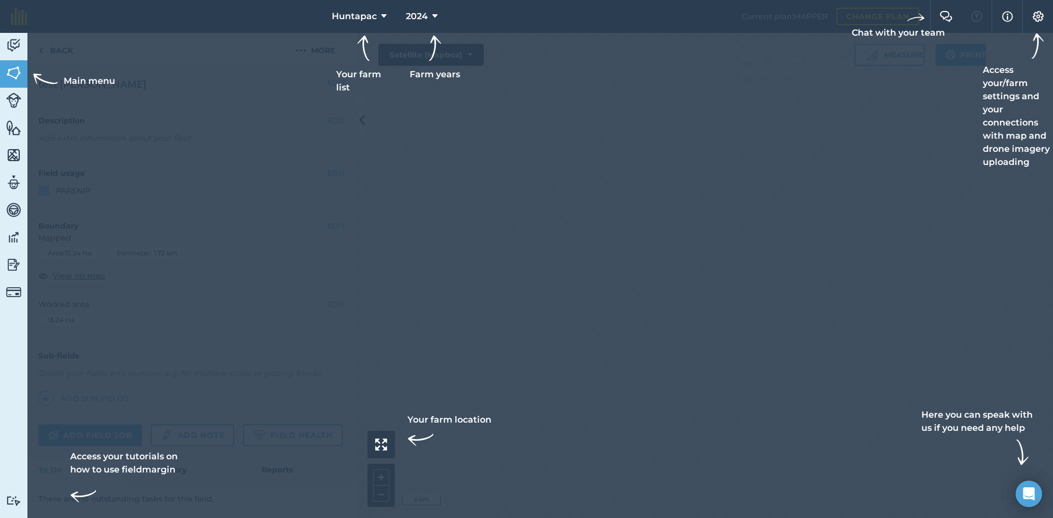
click at [976, 15] on div at bounding box center [526, 16] width 1053 height 33
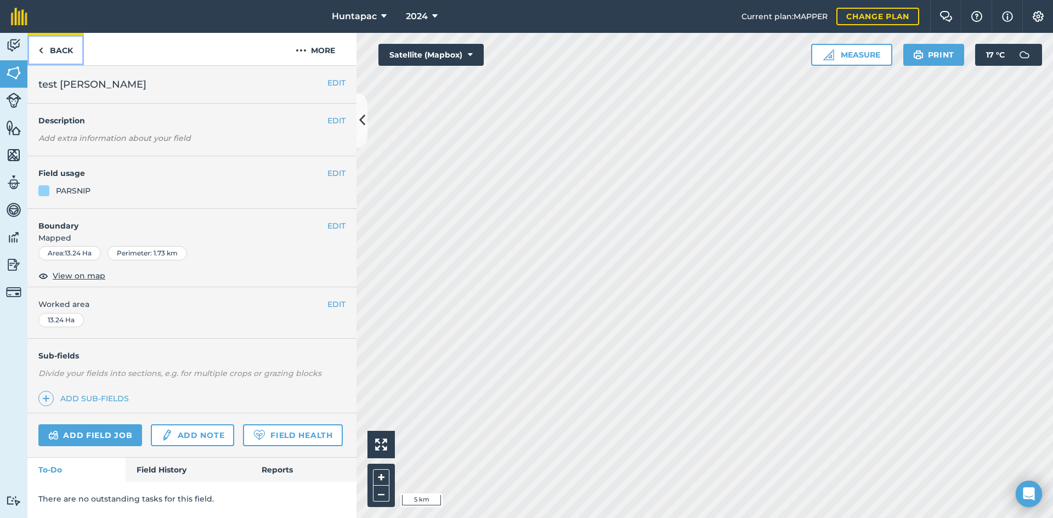
click at [48, 46] on link "Back" at bounding box center [55, 49] width 56 height 32
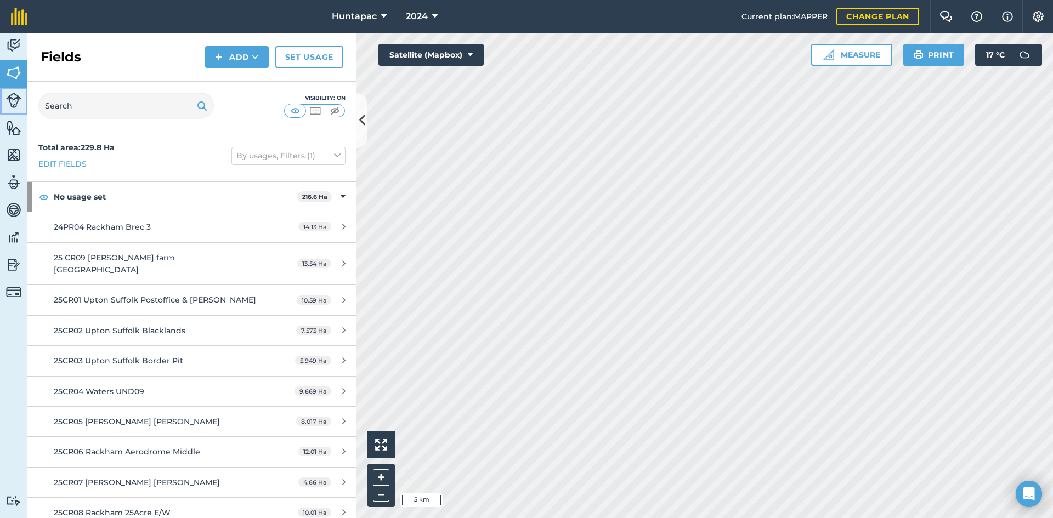
click at [7, 100] on img at bounding box center [13, 100] width 15 height 15
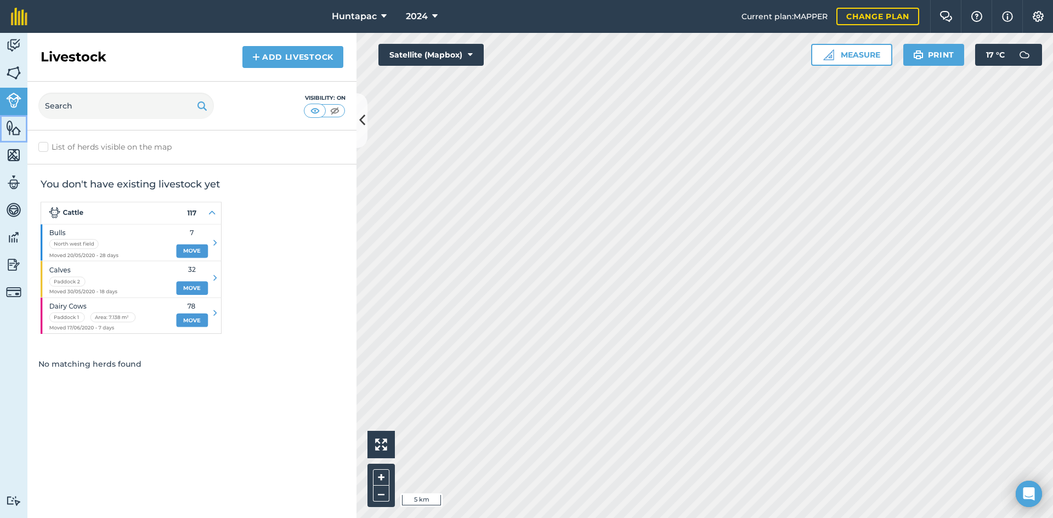
click at [18, 135] on img at bounding box center [13, 128] width 15 height 16
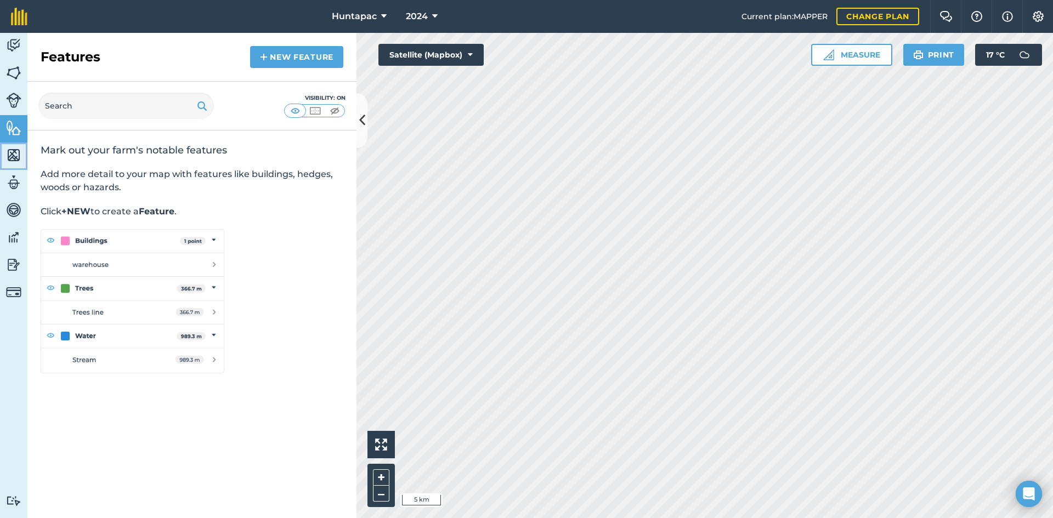
click at [4, 163] on link "Maps" at bounding box center [13, 156] width 27 height 27
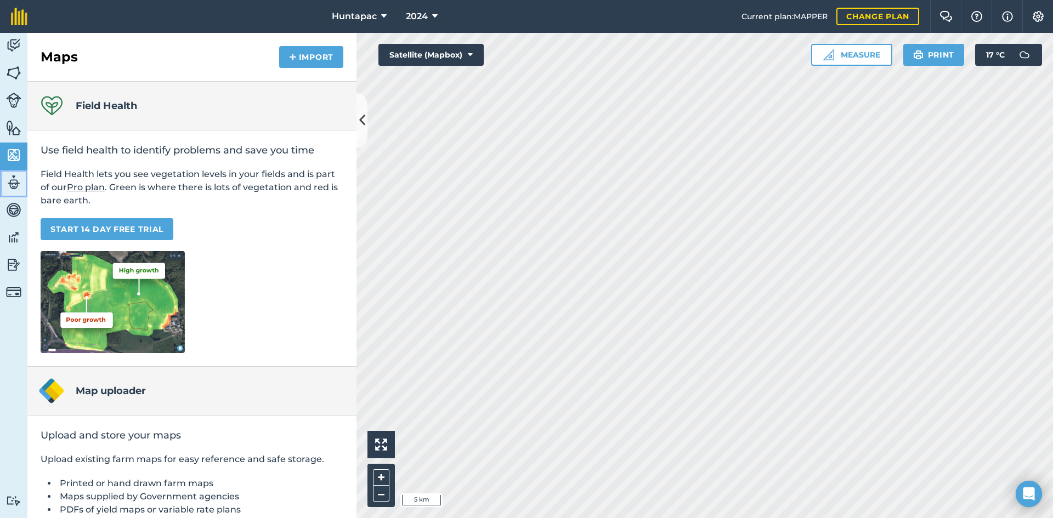
click at [3, 186] on link "Team" at bounding box center [13, 183] width 27 height 27
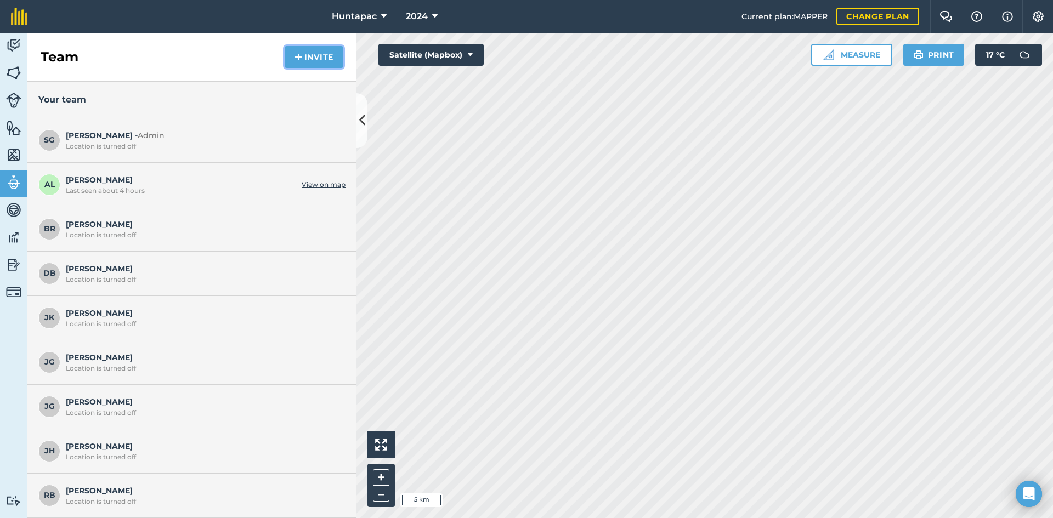
click at [320, 53] on button "Invite" at bounding box center [314, 57] width 59 height 22
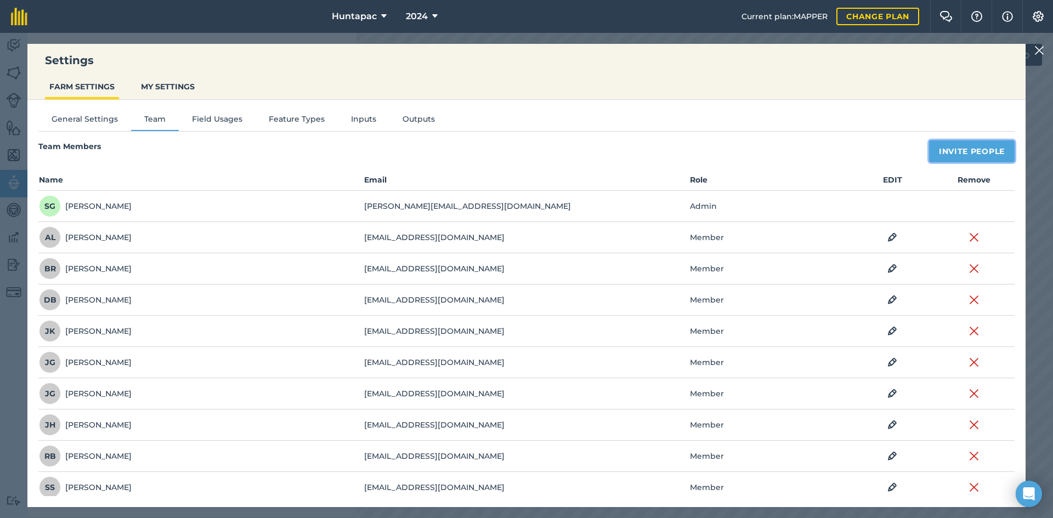
click at [939, 154] on button "Invite People" at bounding box center [972, 151] width 86 height 22
select select "MEMBER"
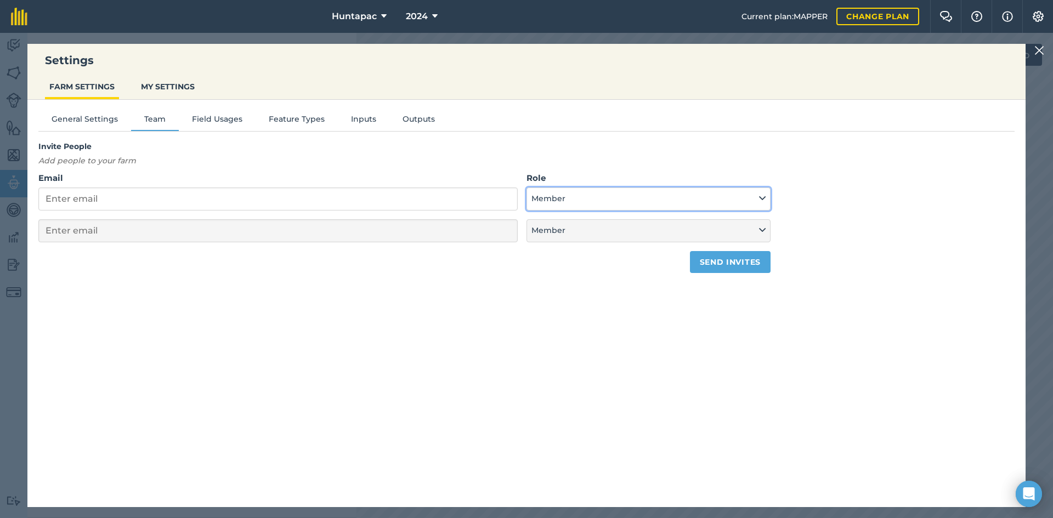
click at [614, 203] on button "Member" at bounding box center [648, 198] width 244 height 23
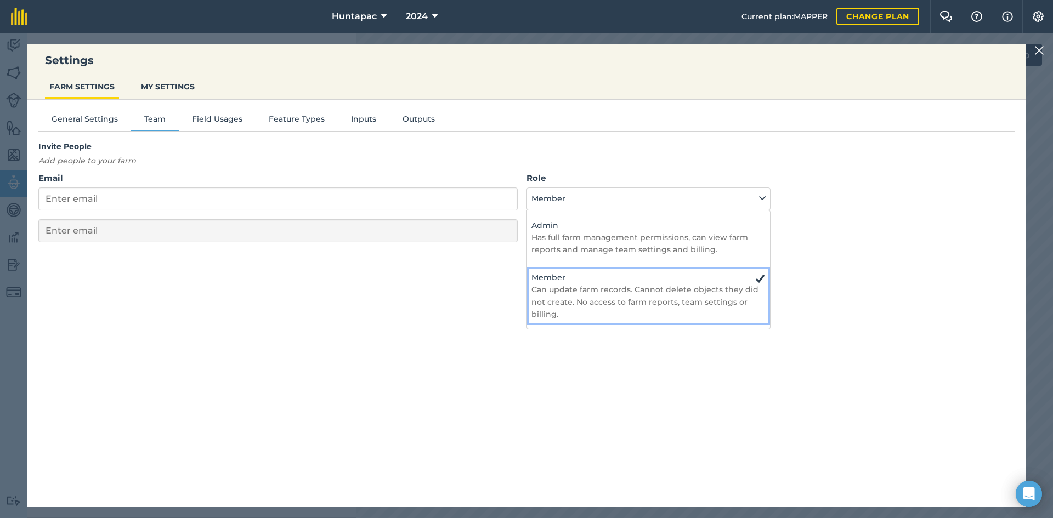
click at [644, 286] on p "Can update farm records. Cannot delete objects they did not create. No access t…" at bounding box center [648, 301] width 234 height 37
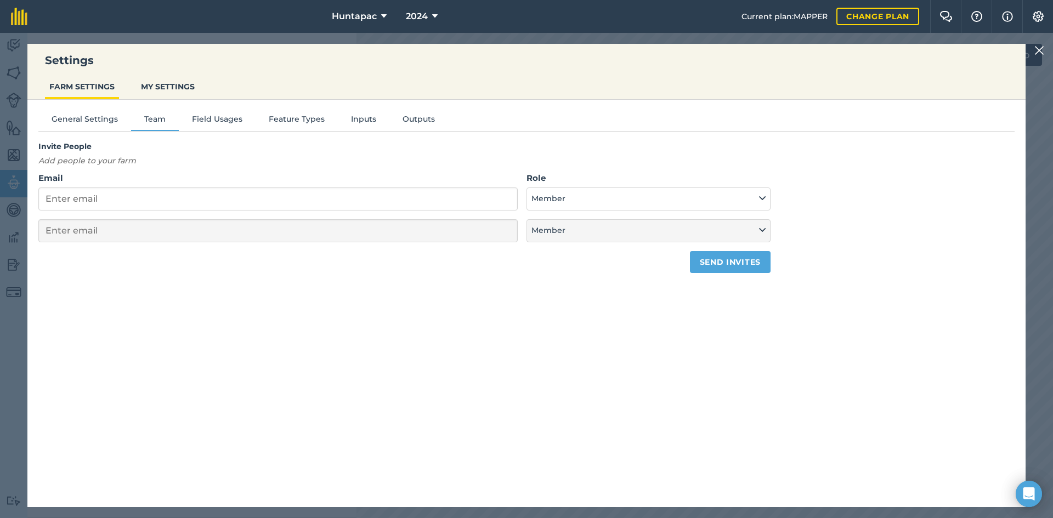
click at [543, 211] on form "Email Role Admin - Has full farm management permissions, can view farm reports …" at bounding box center [404, 222] width 732 height 101
click at [1038, 52] on img at bounding box center [1039, 50] width 10 height 13
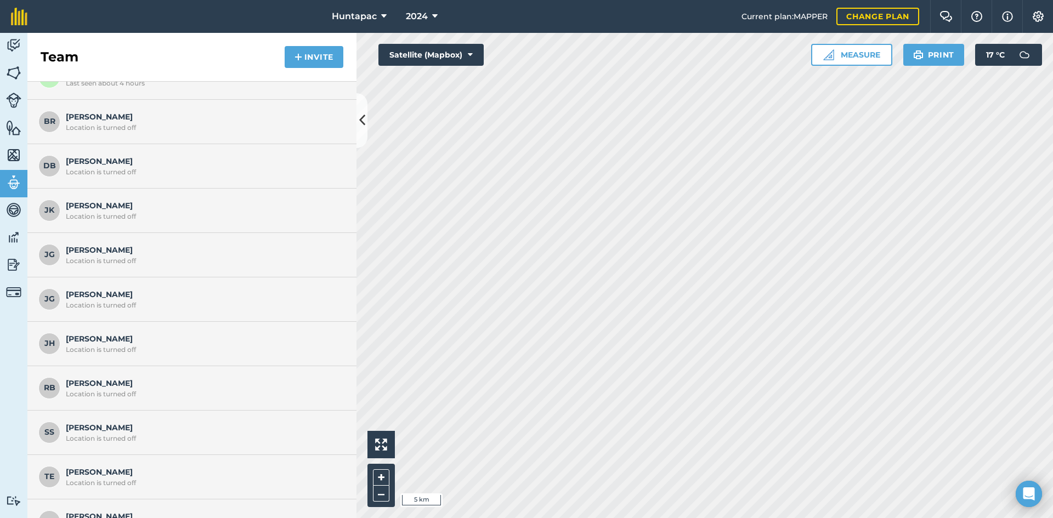
scroll to position [110, 0]
click at [72, 294] on span "Jordan G Location is turned off" at bounding box center [203, 296] width 274 height 21
click at [58, 296] on span "JG" at bounding box center [49, 297] width 22 height 22
click at [52, 296] on span "JG" at bounding box center [49, 297] width 22 height 22
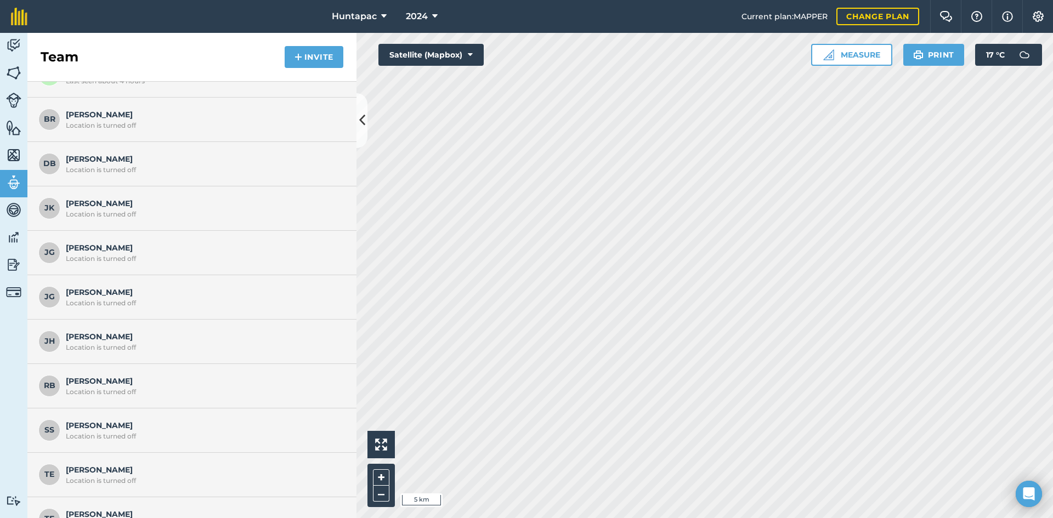
click at [52, 296] on span "JG" at bounding box center [49, 297] width 22 height 22
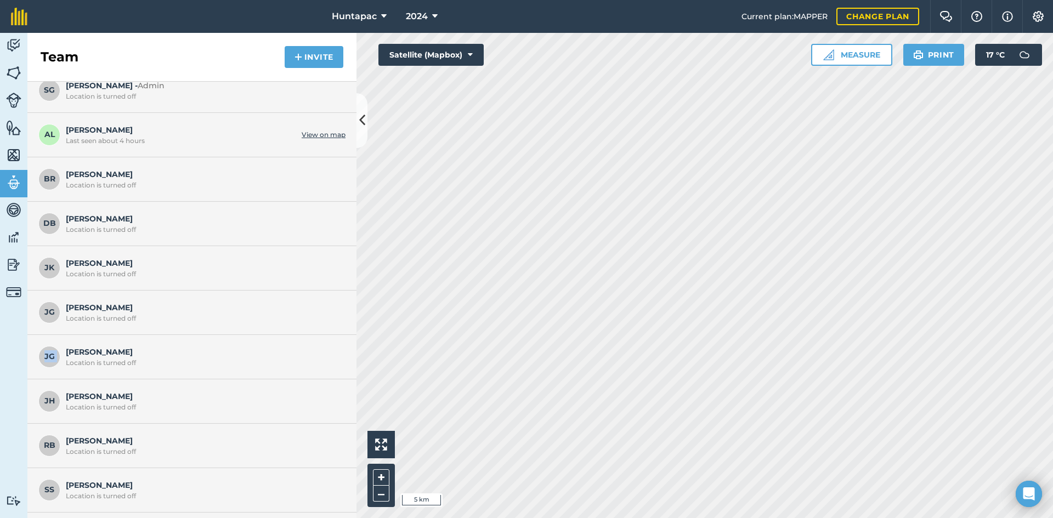
scroll to position [0, 0]
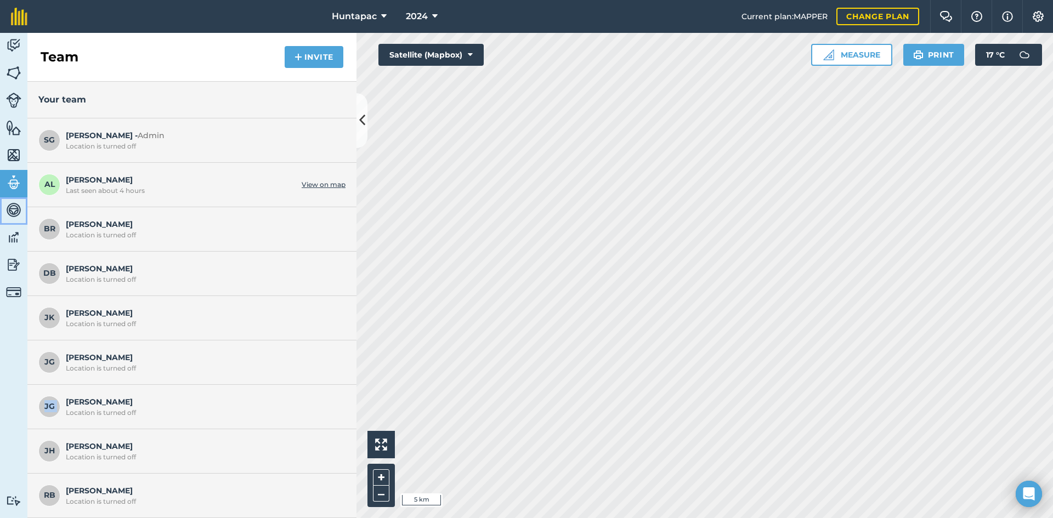
click at [8, 218] on link "Vehicles" at bounding box center [13, 210] width 27 height 27
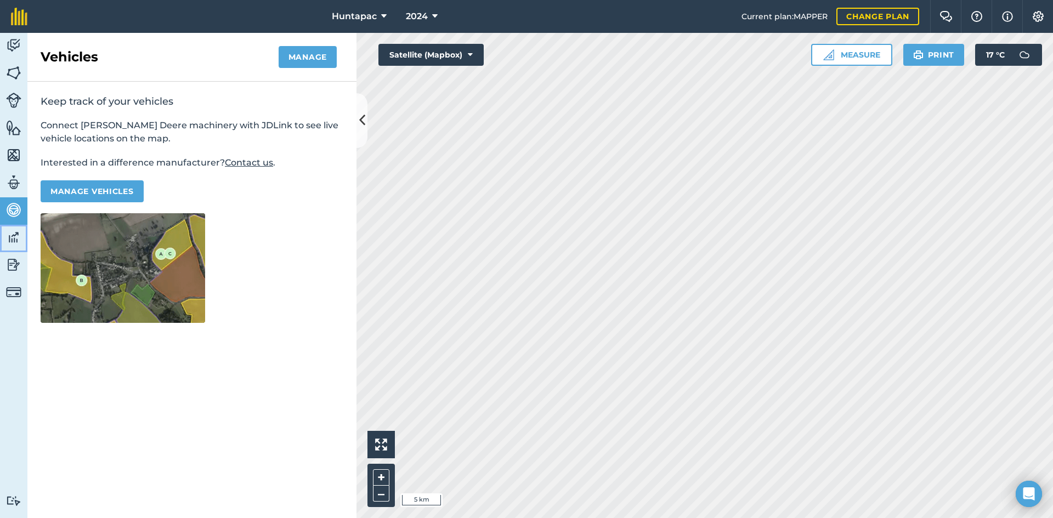
click at [8, 238] on img at bounding box center [13, 237] width 15 height 16
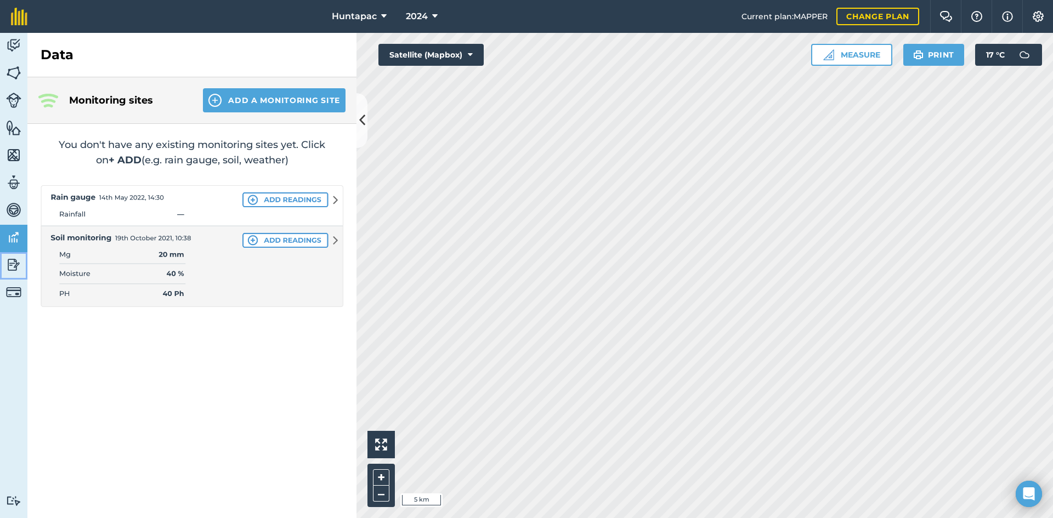
click at [5, 271] on link "Reporting" at bounding box center [13, 265] width 27 height 27
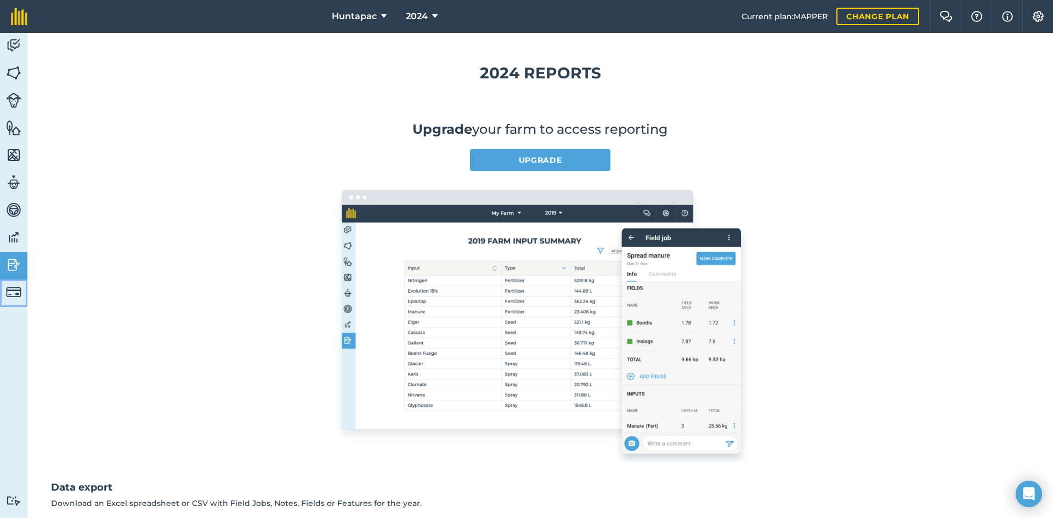
click at [9, 297] on img at bounding box center [13, 292] width 15 height 15
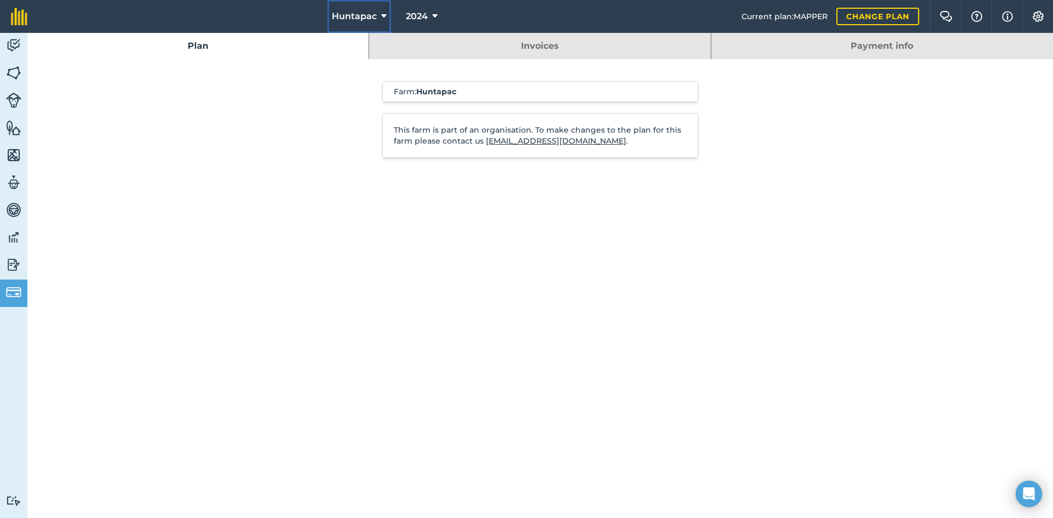
click at [349, 12] on span "Huntapac" at bounding box center [354, 16] width 45 height 13
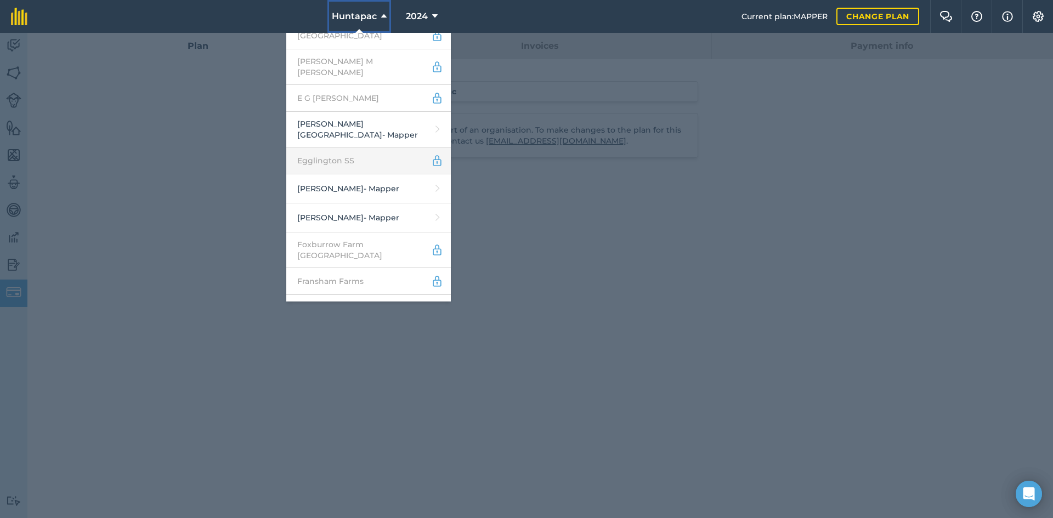
scroll to position [603, 0]
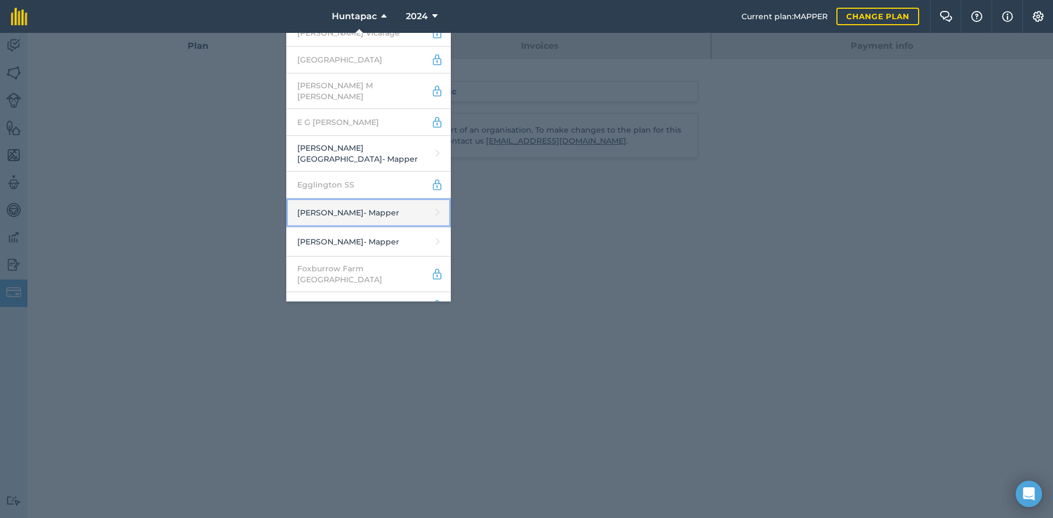
click at [328, 198] on link "[PERSON_NAME] - Mapper" at bounding box center [368, 212] width 164 height 29
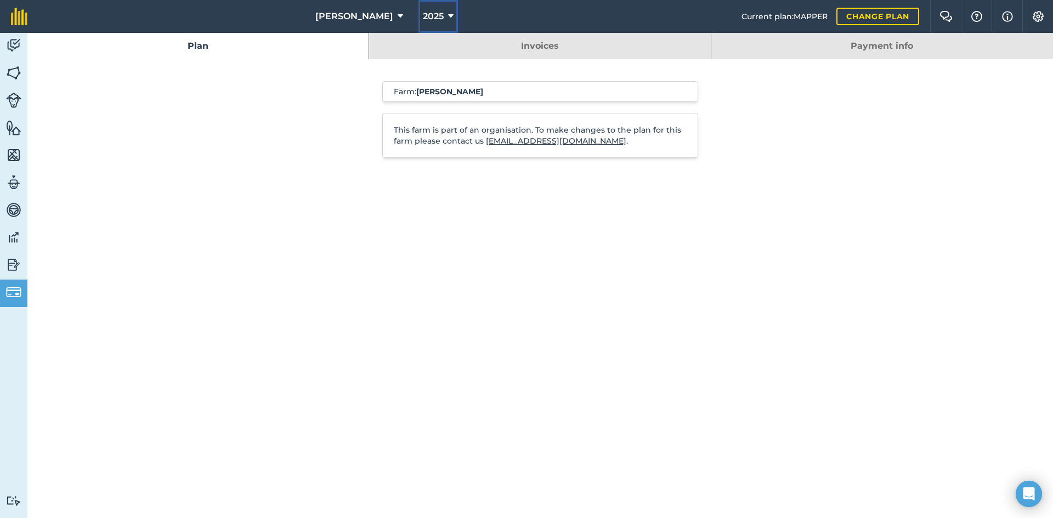
click at [423, 18] on span "2025" at bounding box center [433, 16] width 21 height 13
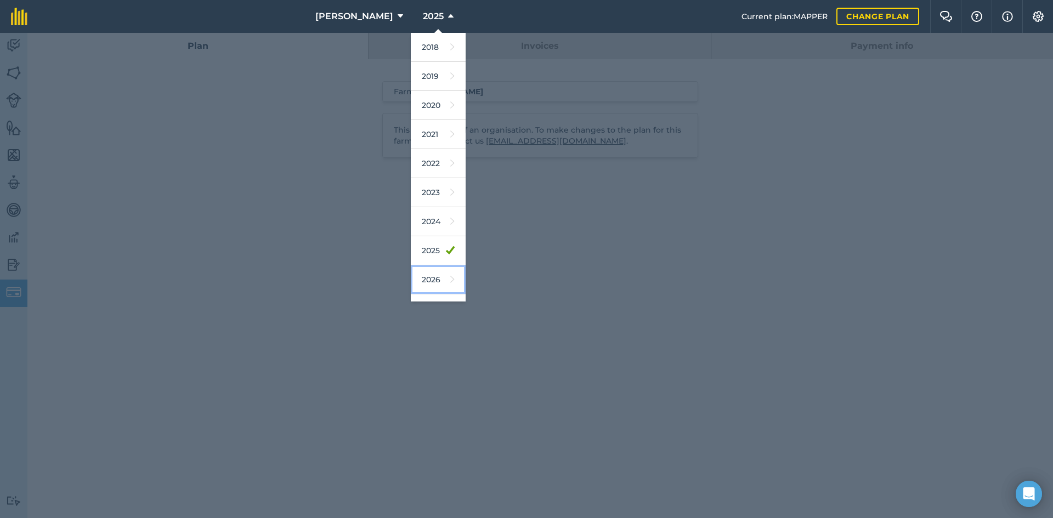
click at [411, 288] on link "2026" at bounding box center [438, 279] width 55 height 29
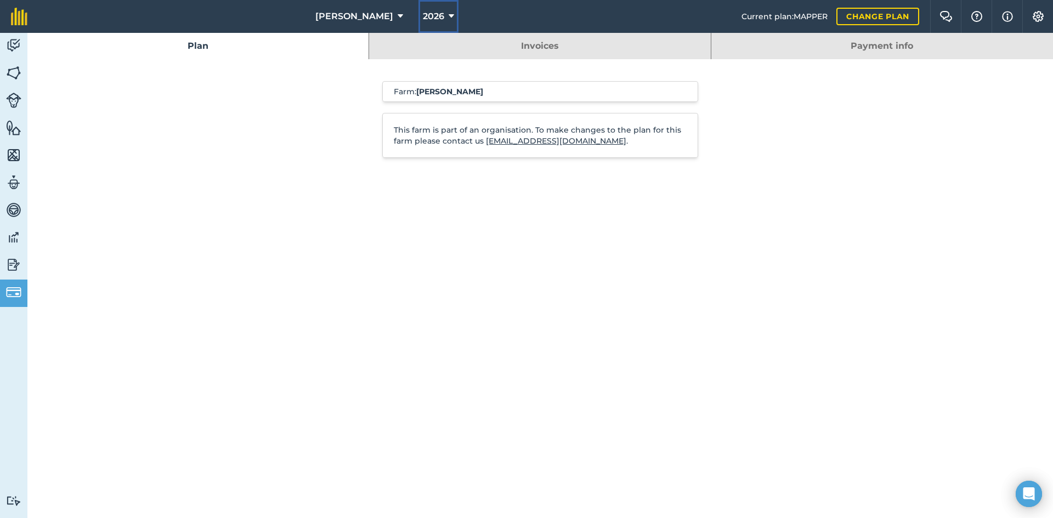
click at [423, 20] on span "2026" at bounding box center [433, 16] width 21 height 13
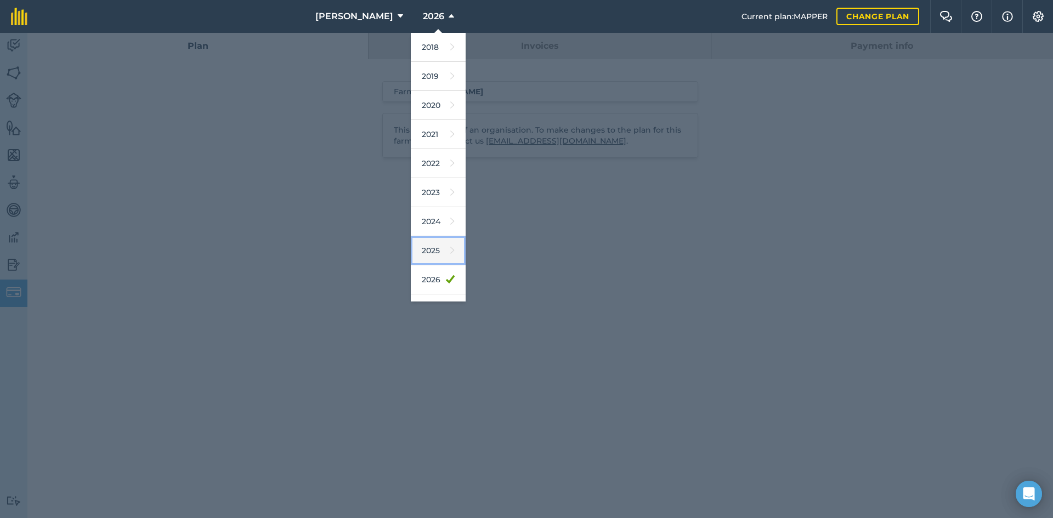
click at [422, 250] on link "2025" at bounding box center [438, 250] width 55 height 29
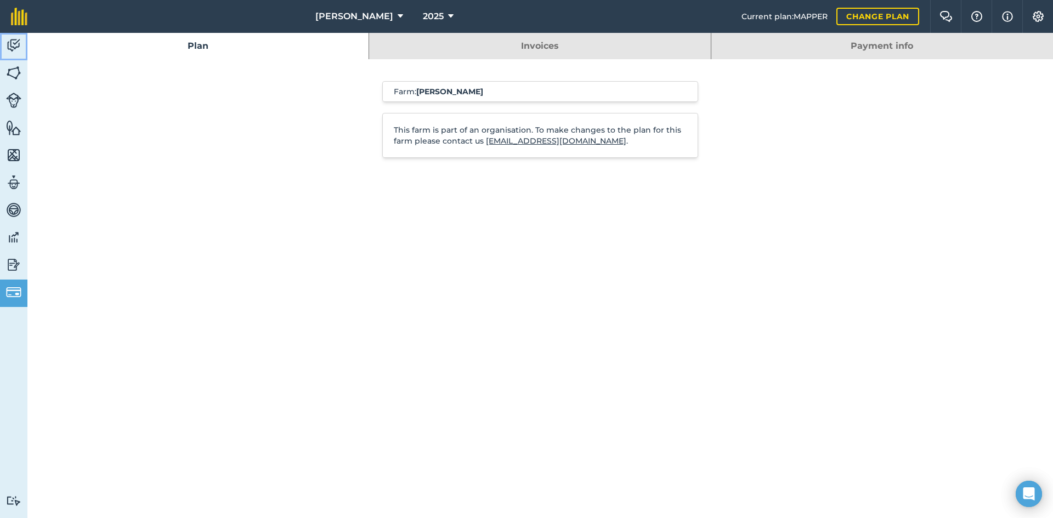
click at [20, 47] on img at bounding box center [13, 45] width 15 height 16
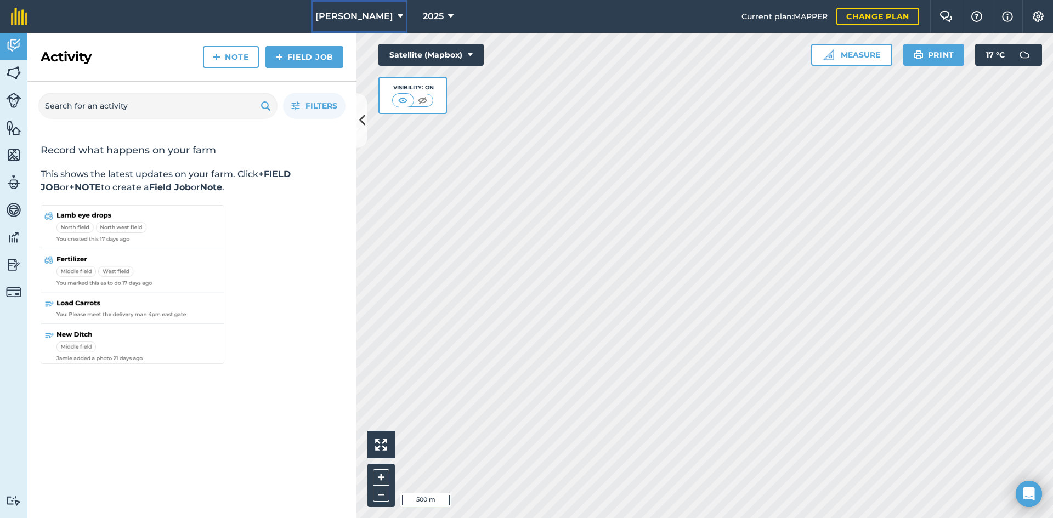
click at [373, 18] on span "[PERSON_NAME]" at bounding box center [354, 16] width 78 height 13
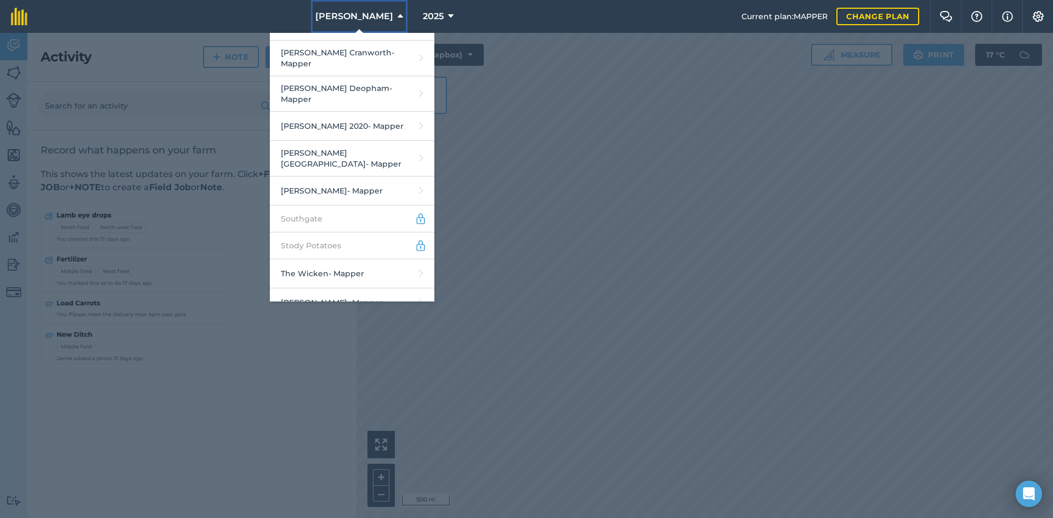
scroll to position [2384, 0]
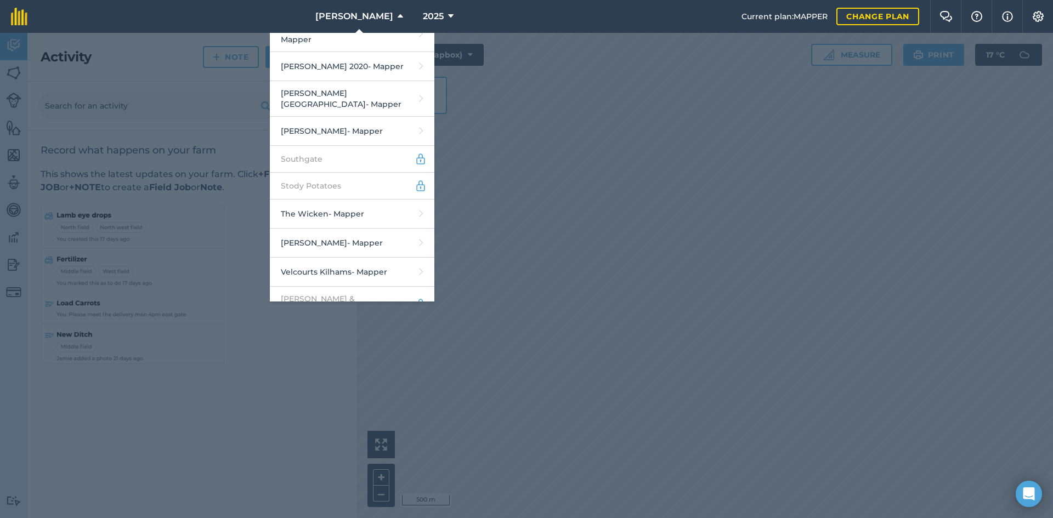
click at [309, 351] on link "Wayware - Mapper" at bounding box center [352, 365] width 164 height 29
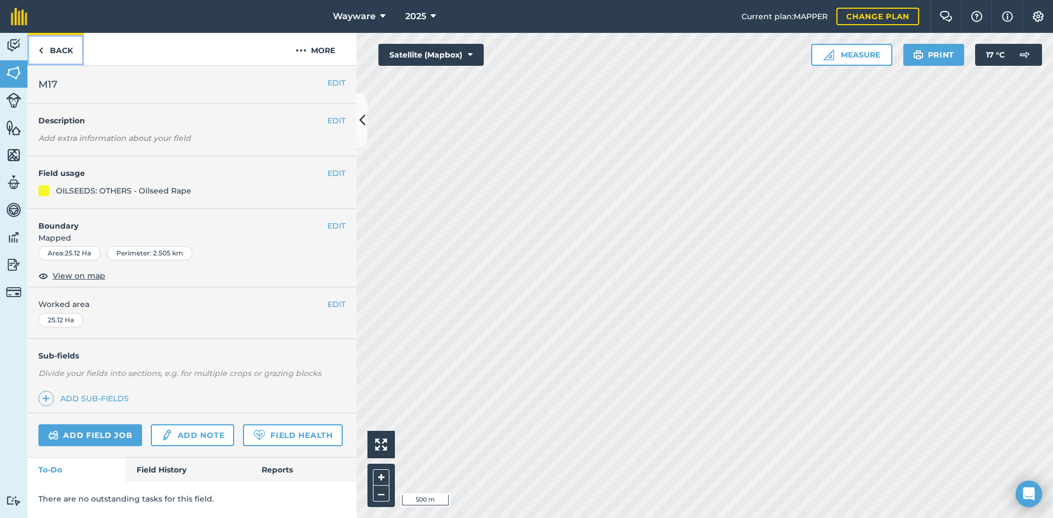
click at [49, 54] on link "Back" at bounding box center [55, 49] width 56 height 32
click at [48, 54] on link "Back" at bounding box center [55, 49] width 56 height 32
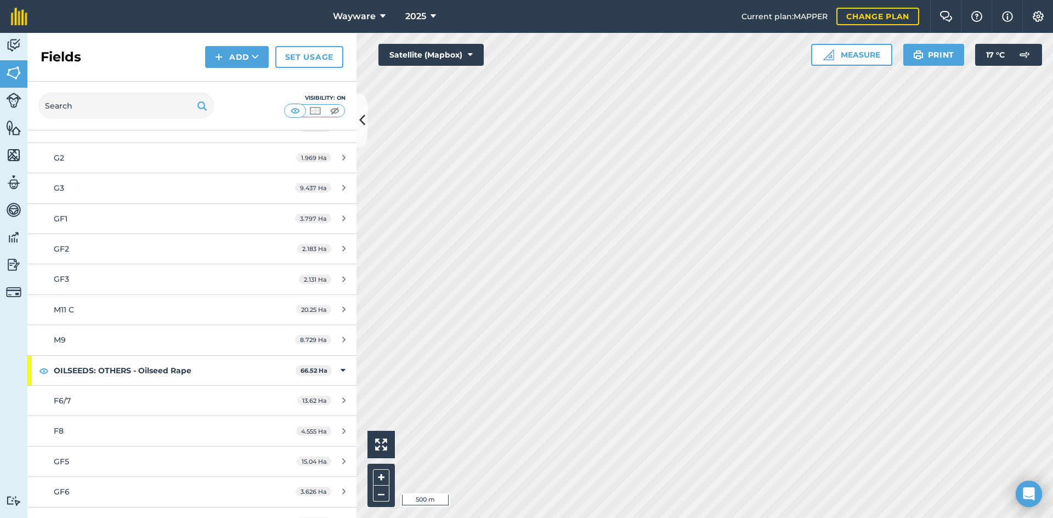
scroll to position [382, 0]
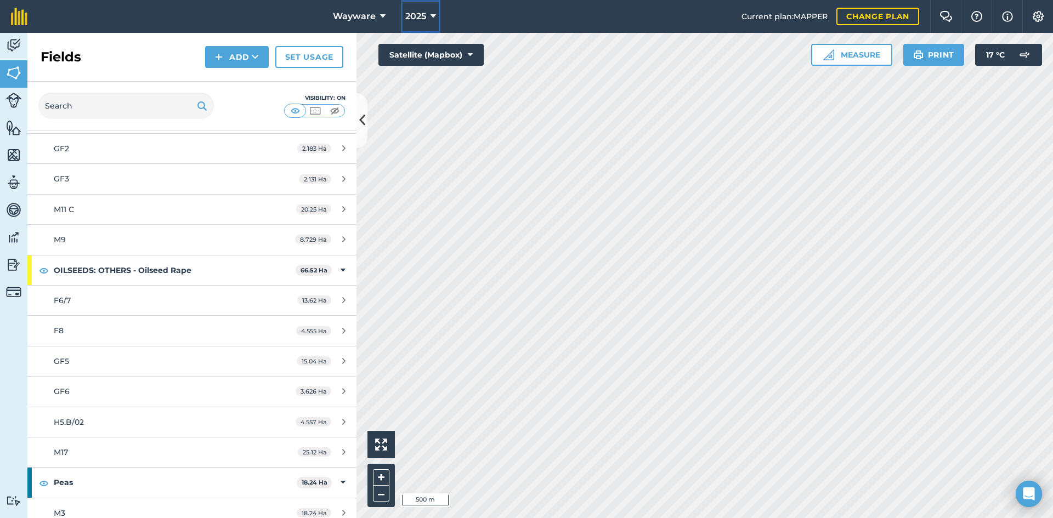
click at [411, 10] on span "2025" at bounding box center [415, 16] width 21 height 13
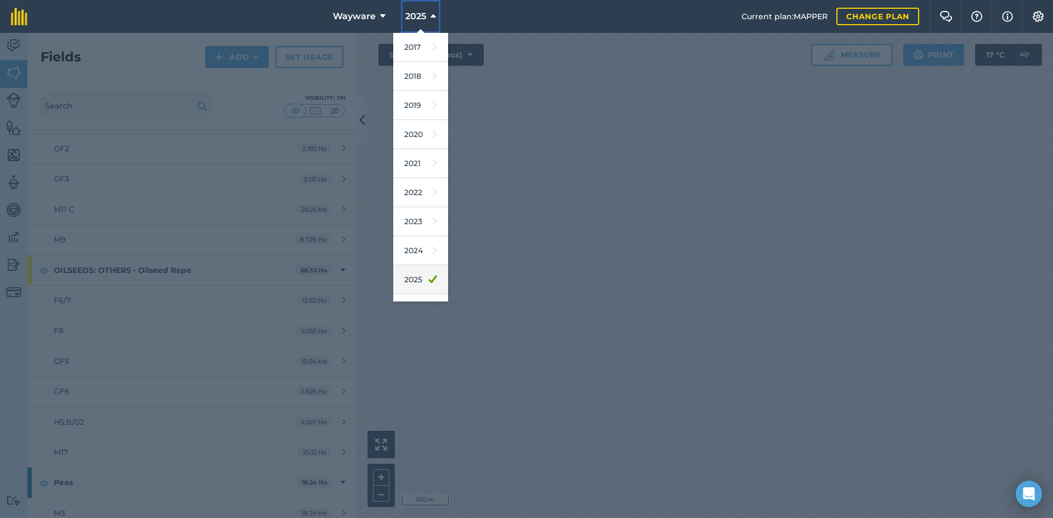
scroll to position [51, 0]
click at [404, 258] on link "2026" at bounding box center [420, 257] width 55 height 29
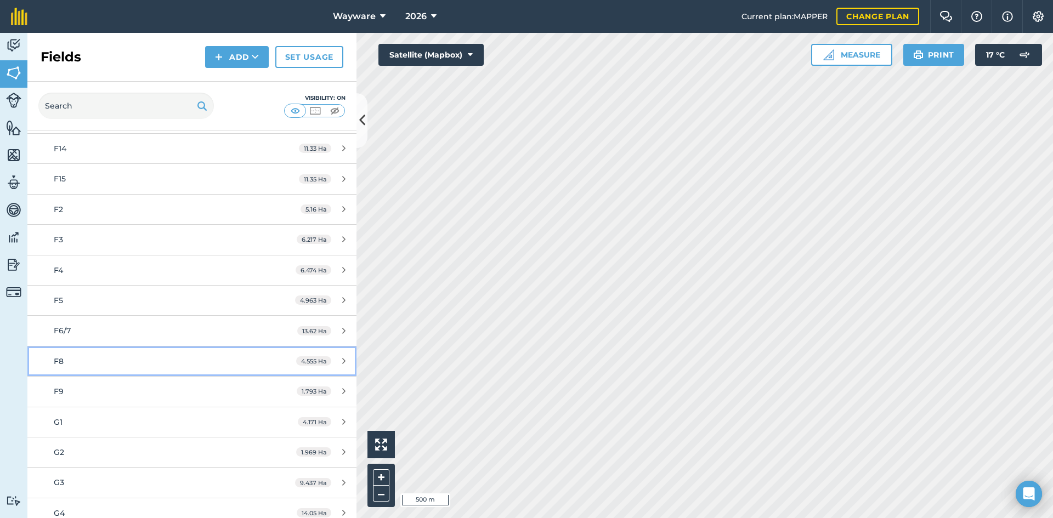
click at [333, 360] on div "4.555 Ha" at bounding box center [320, 361] width 71 height 9
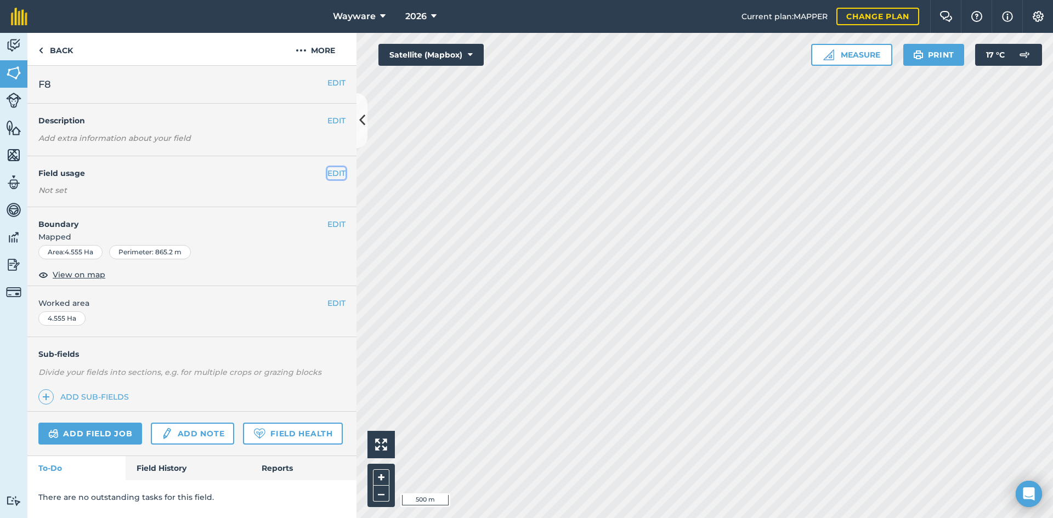
click at [333, 177] on button "EDIT" at bounding box center [336, 173] width 18 height 12
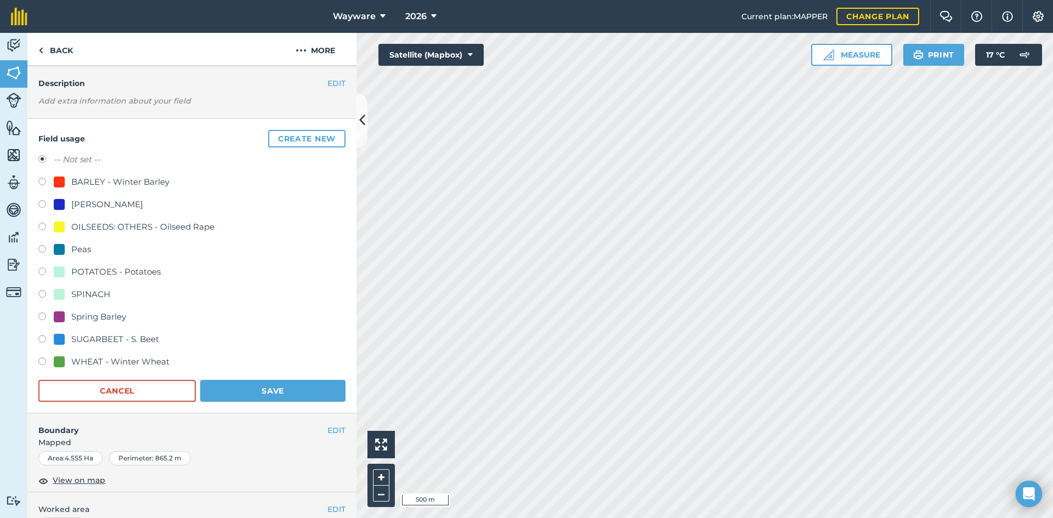
scroll to position [55, 0]
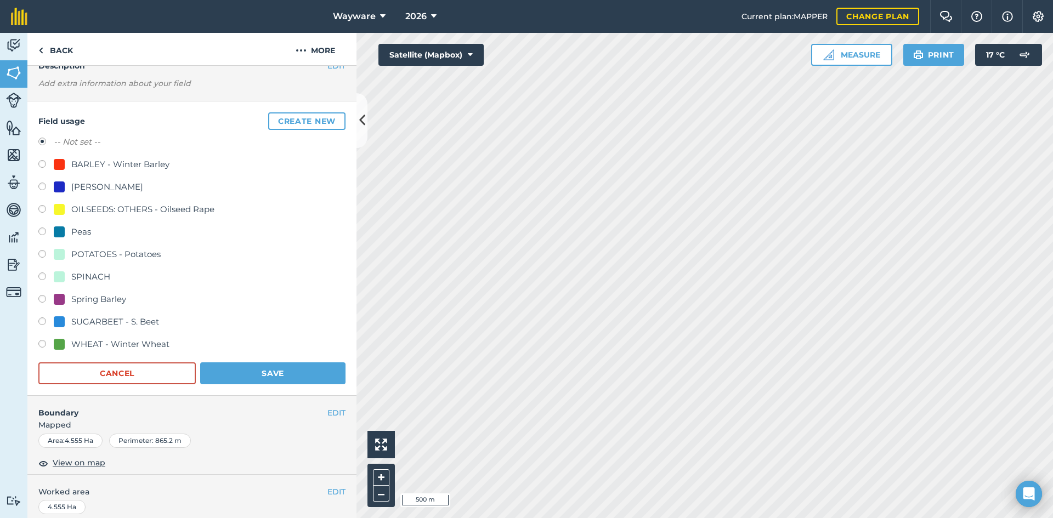
click at [48, 347] on label at bounding box center [45, 345] width 15 height 11
radio input "true"
radio input "false"
click at [253, 376] on button "Save" at bounding box center [272, 373] width 145 height 22
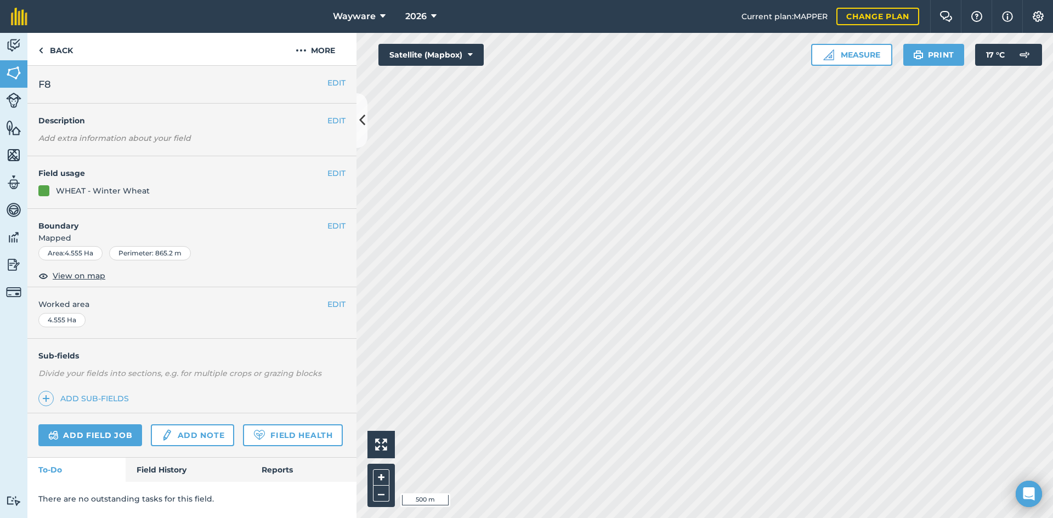
scroll to position [0, 0]
click at [71, 50] on link "Back" at bounding box center [55, 49] width 56 height 32
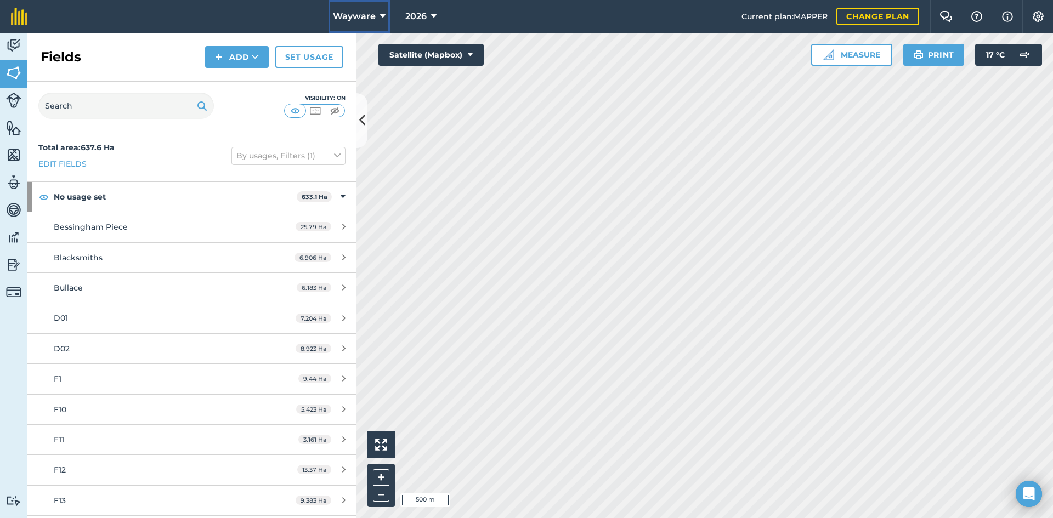
click at [366, 12] on span "Wayware" at bounding box center [354, 16] width 43 height 13
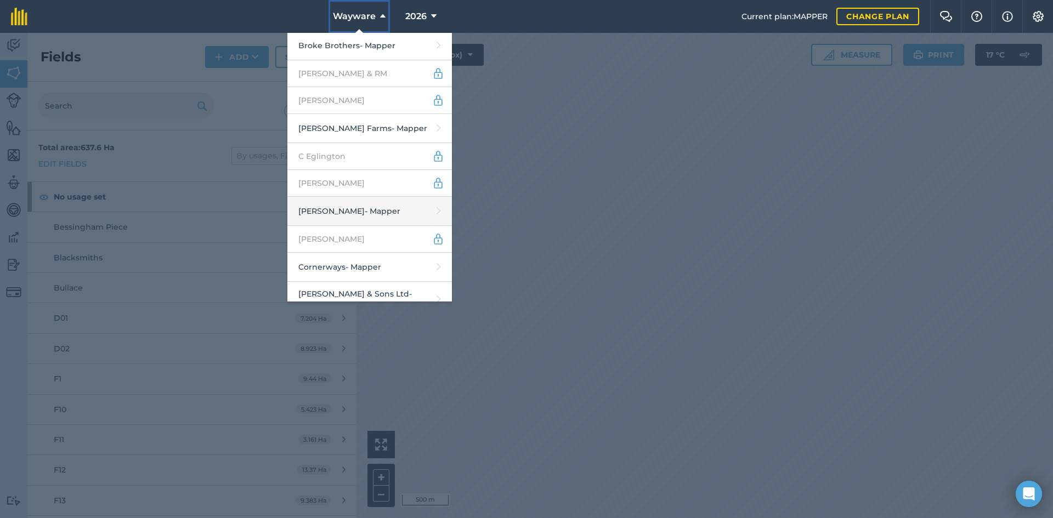
scroll to position [329, 0]
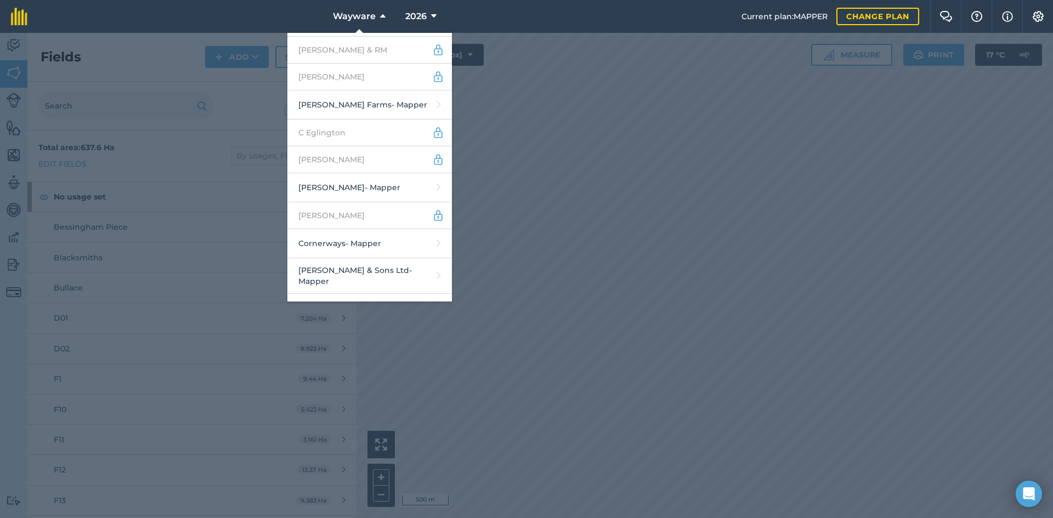
click at [553, 296] on div at bounding box center [526, 275] width 1053 height 485
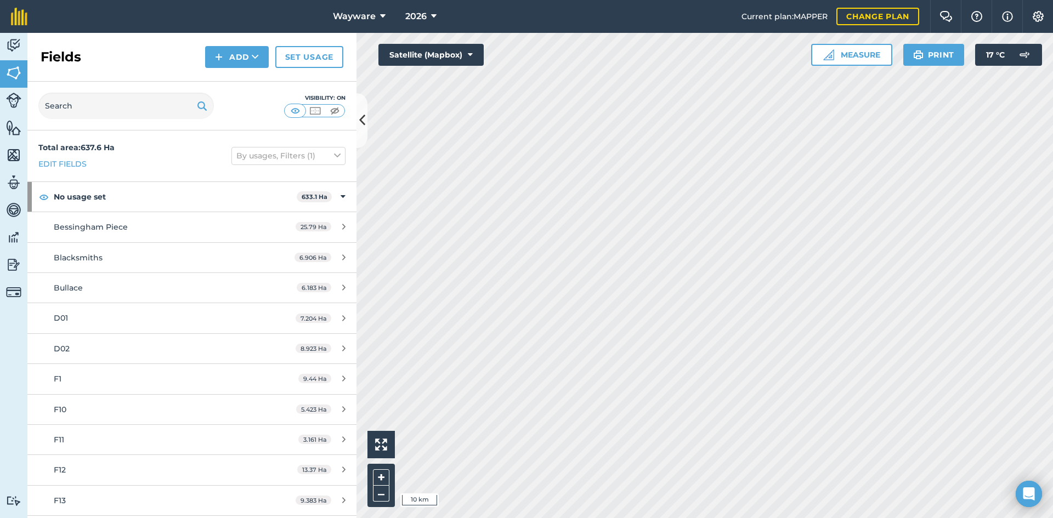
click at [98, 60] on div "Fields Add Set usage" at bounding box center [191, 57] width 329 height 49
